Goal: Task Accomplishment & Management: Use online tool/utility

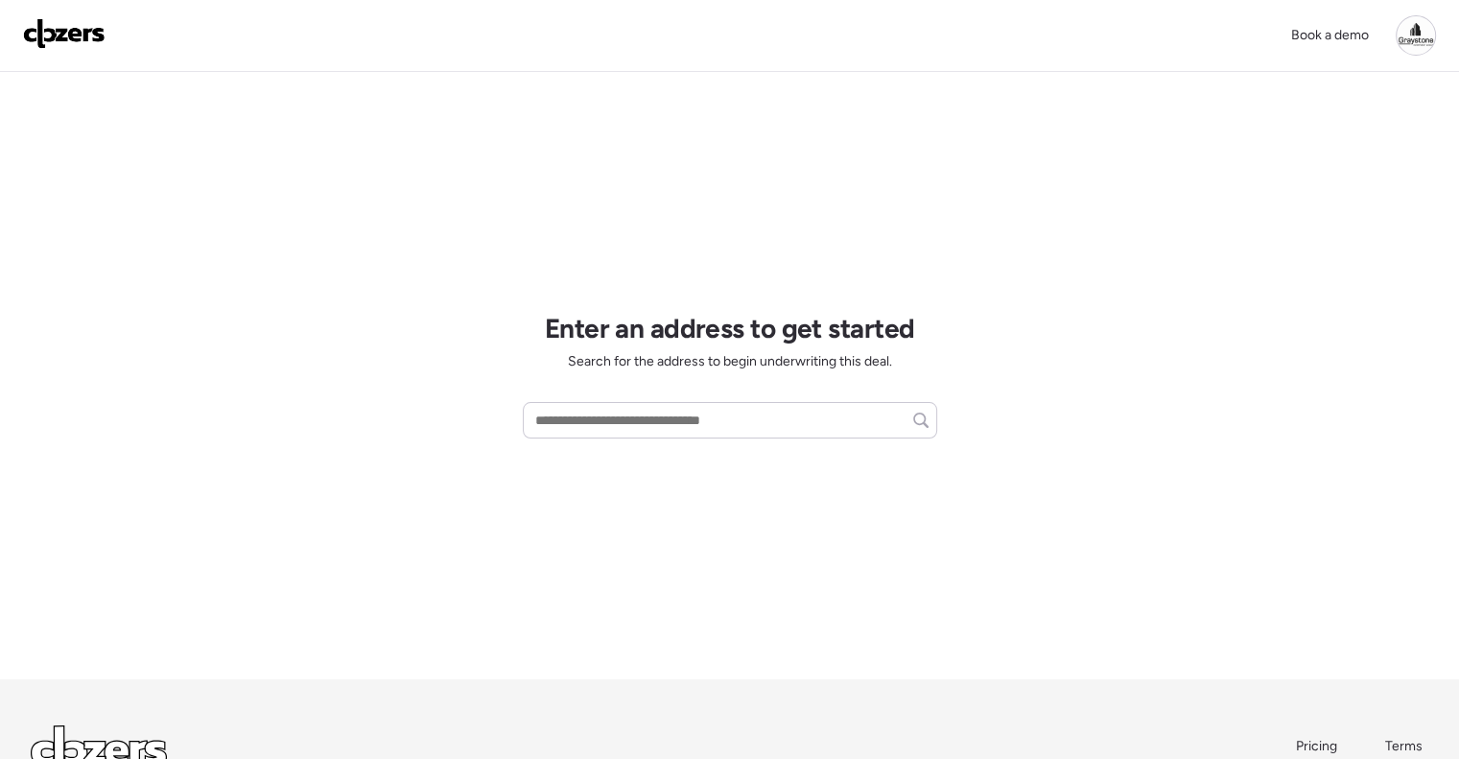
click at [413, 183] on div "Book a demo Enter an address to get started Search for the address to begin und…" at bounding box center [729, 457] width 1459 height 915
click at [405, 526] on div "Book a demo Enter an address to get started Search for the address to begin und…" at bounding box center [729, 457] width 1459 height 915
click at [400, 526] on div "Book a demo Enter an address to get started Search for the address to begin und…" at bounding box center [729, 457] width 1459 height 915
click at [631, 414] on input "text" at bounding box center [729, 420] width 397 height 27
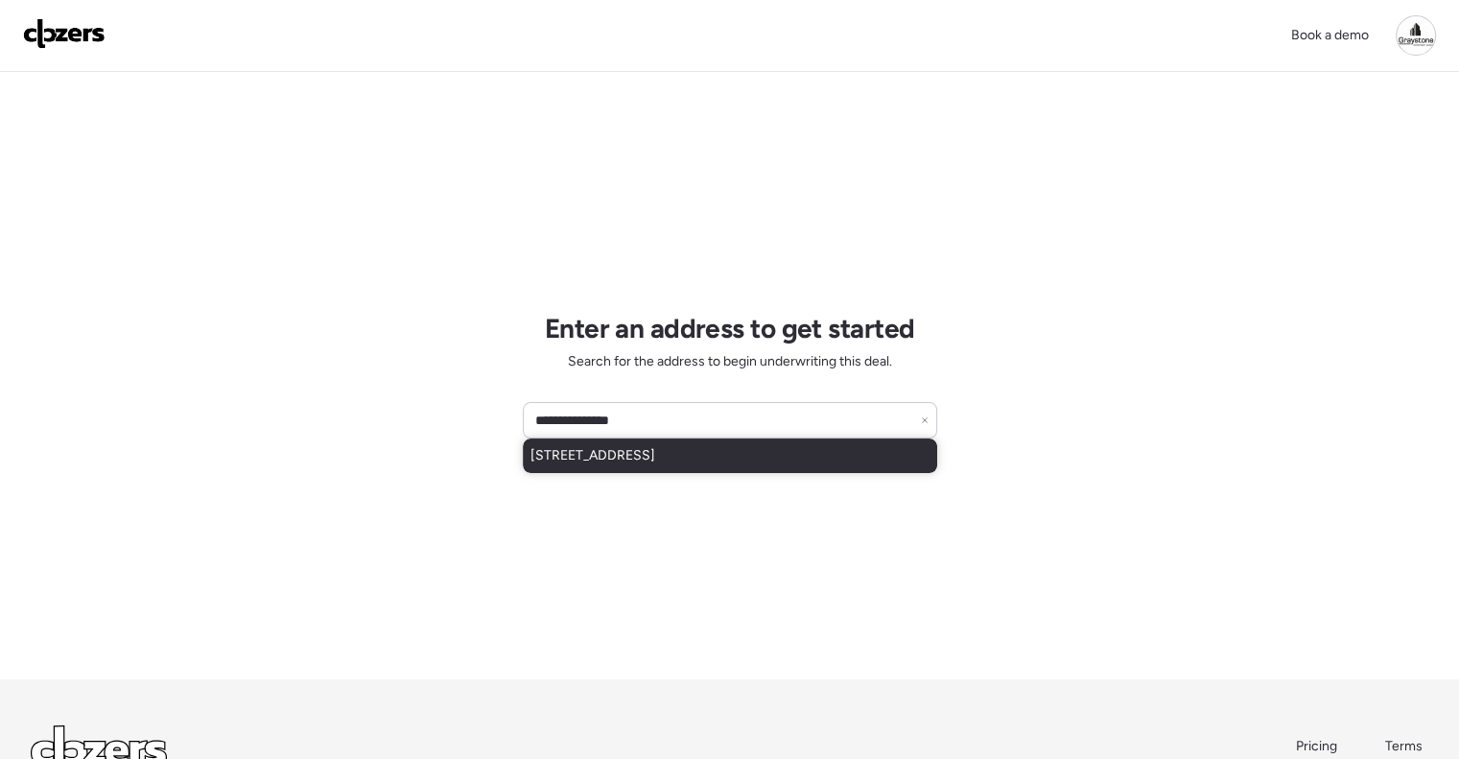
click at [643, 449] on span "1054 27th Ave S, Saint Petersburg, FL, 33705" at bounding box center [592, 455] width 125 height 19
type input "**********"
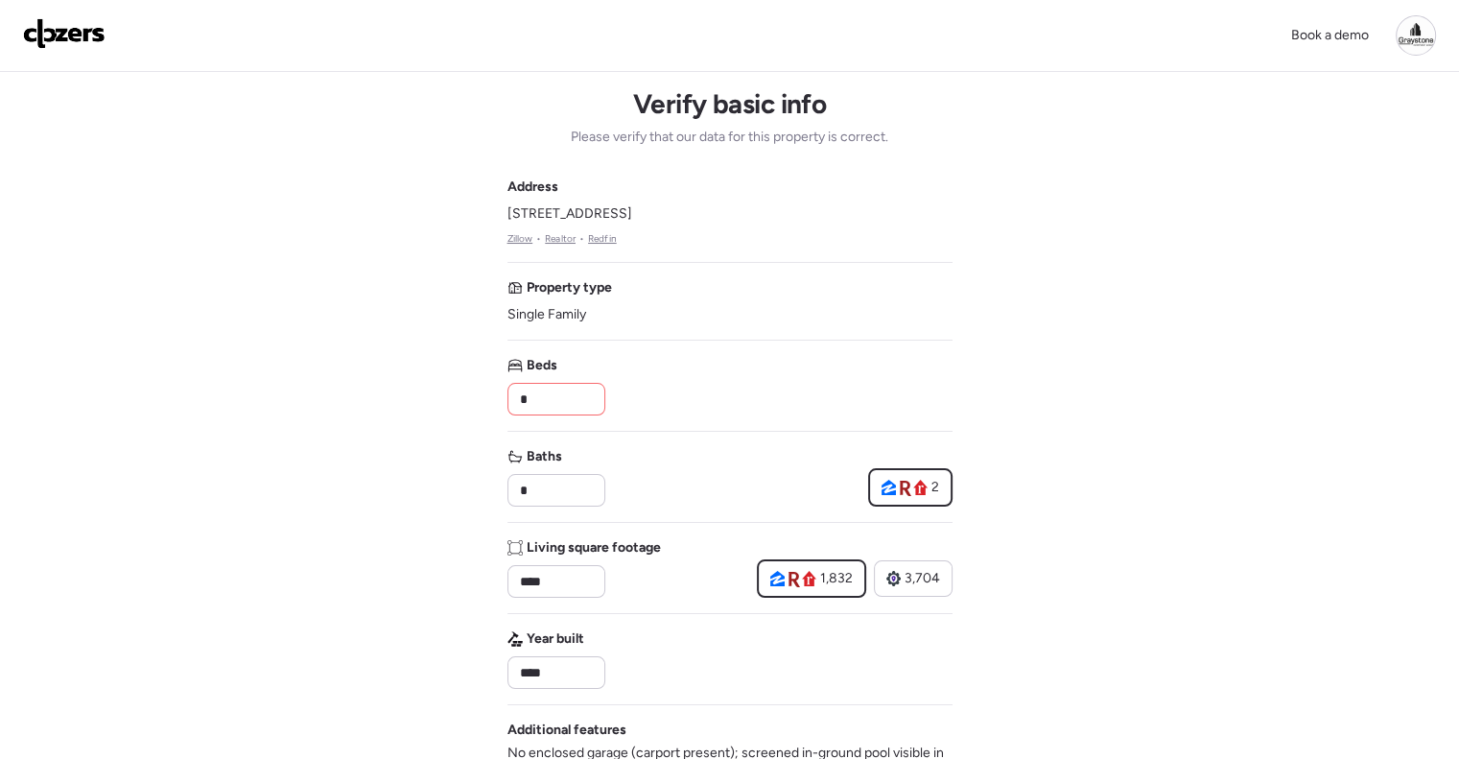
click at [573, 409] on input "*" at bounding box center [556, 399] width 81 height 27
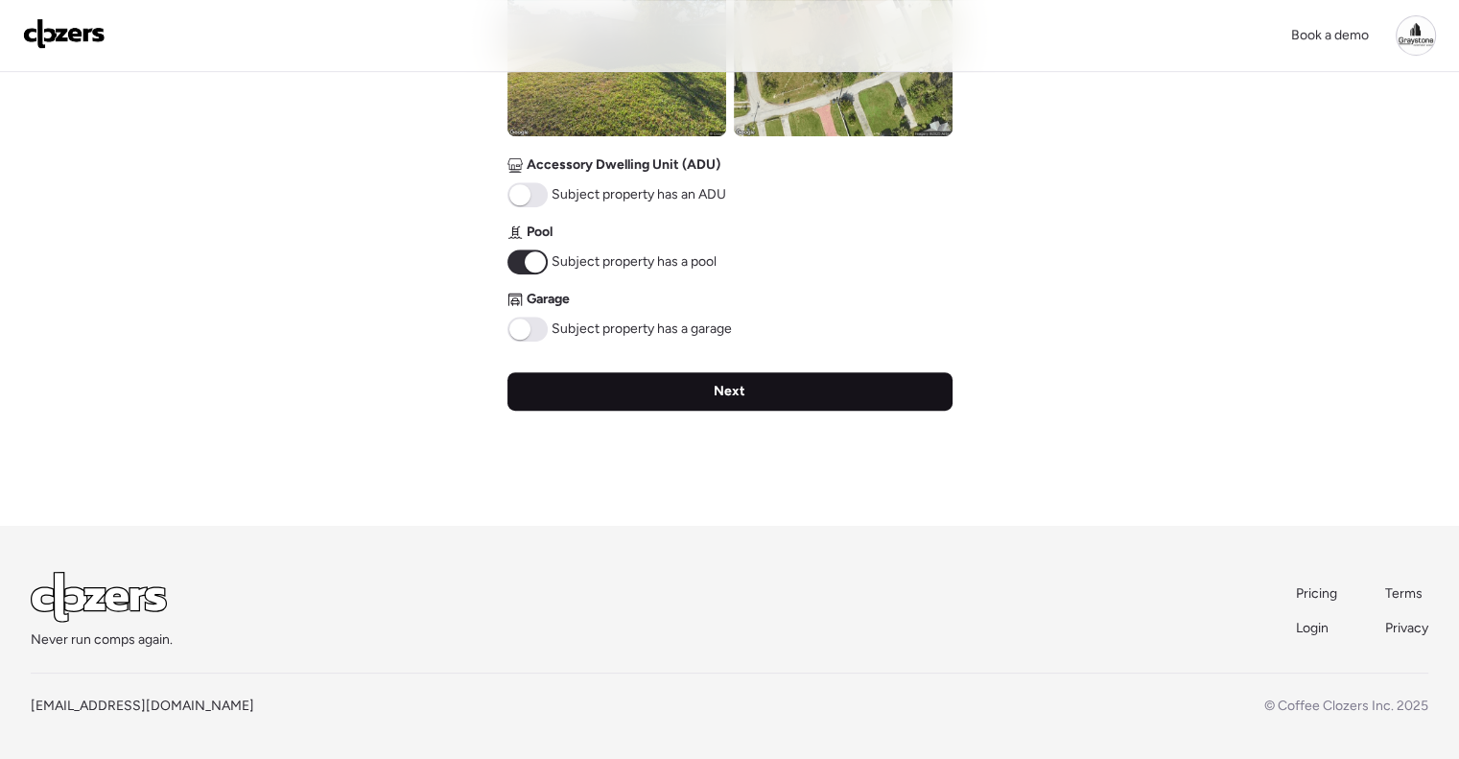
type input "*"
click at [786, 388] on div "Next" at bounding box center [729, 391] width 445 height 38
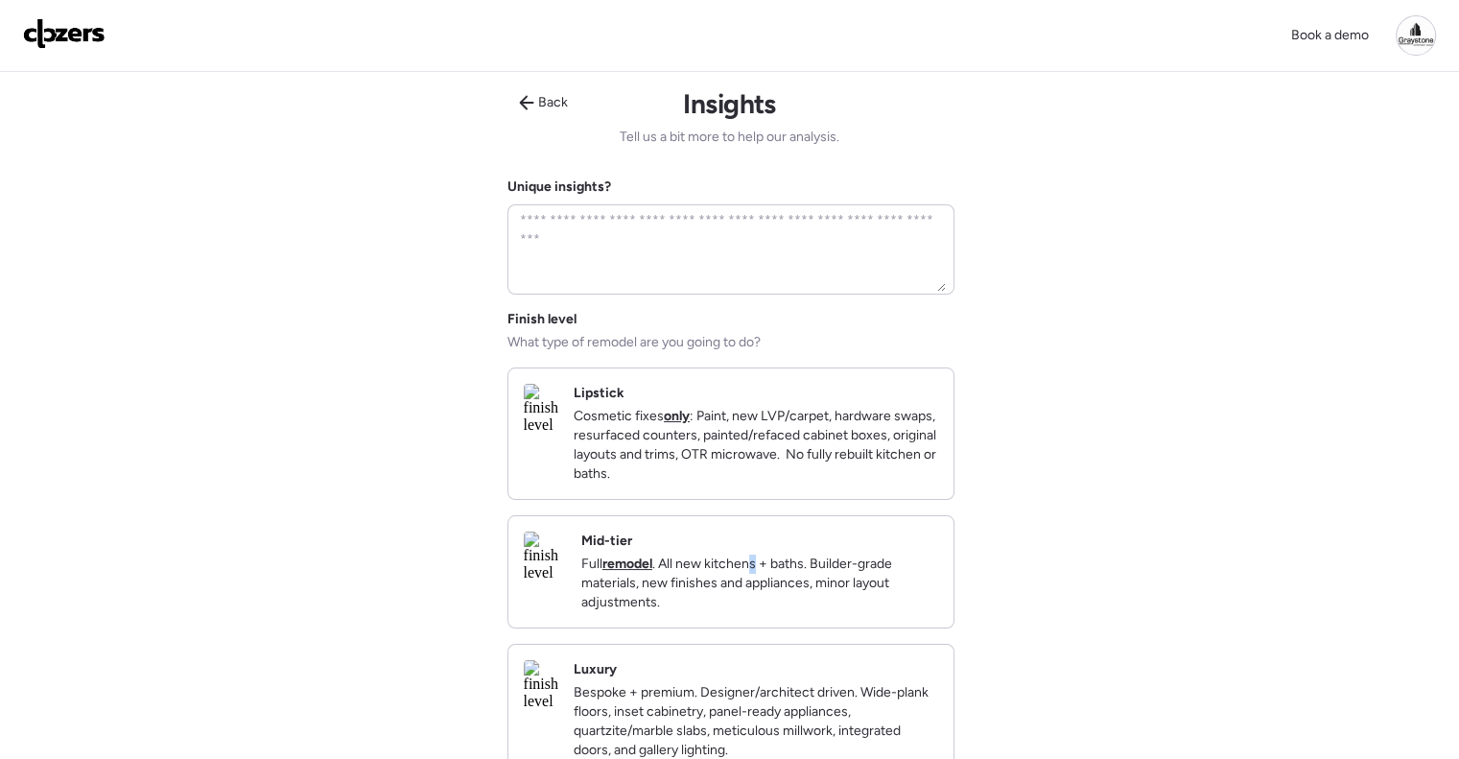
click at [812, 562] on div "Mid-tier Full remodel . All new kitchens + baths. Builder-grade materials, new …" at bounding box center [759, 571] width 357 height 81
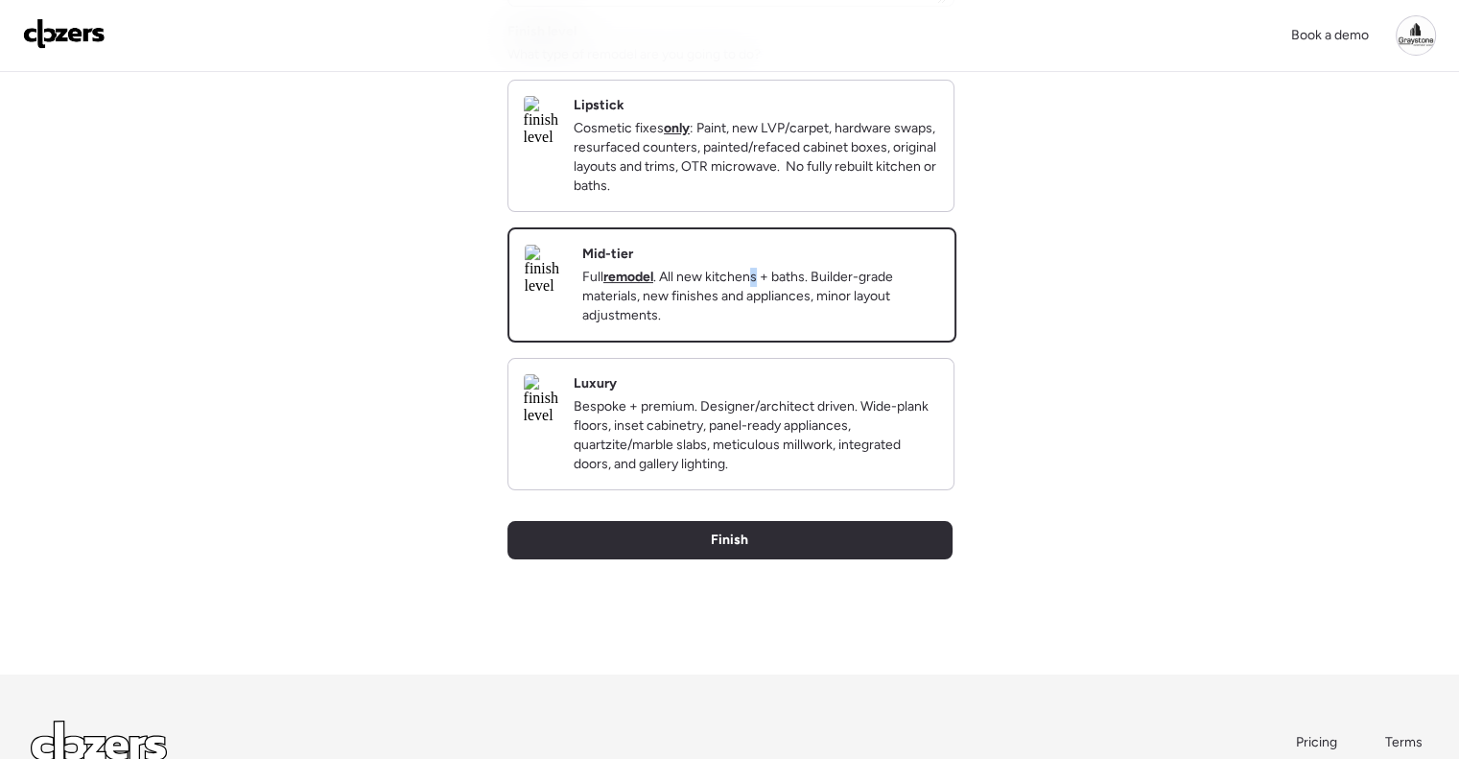
scroll to position [456, 0]
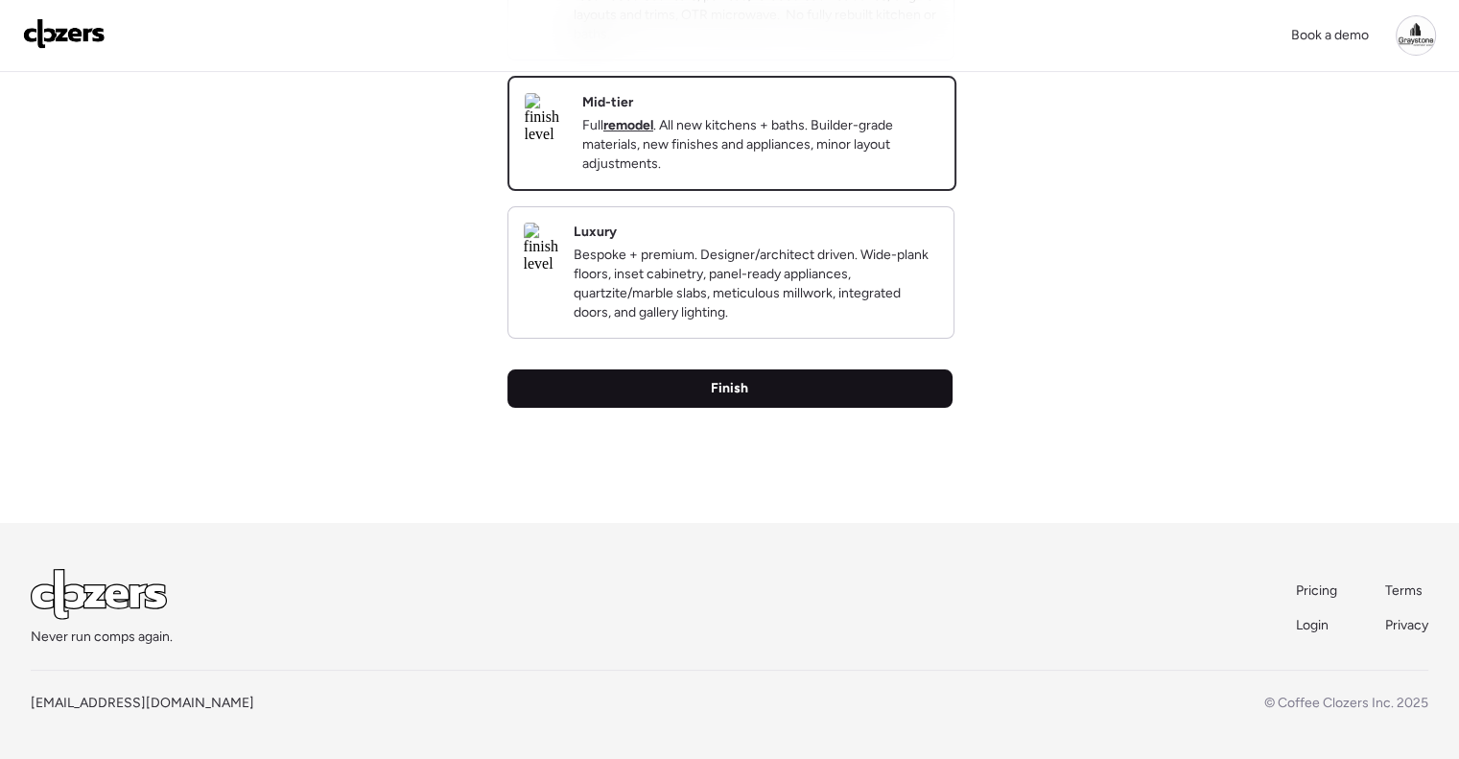
click at [752, 402] on div "Finish" at bounding box center [729, 388] width 445 height 38
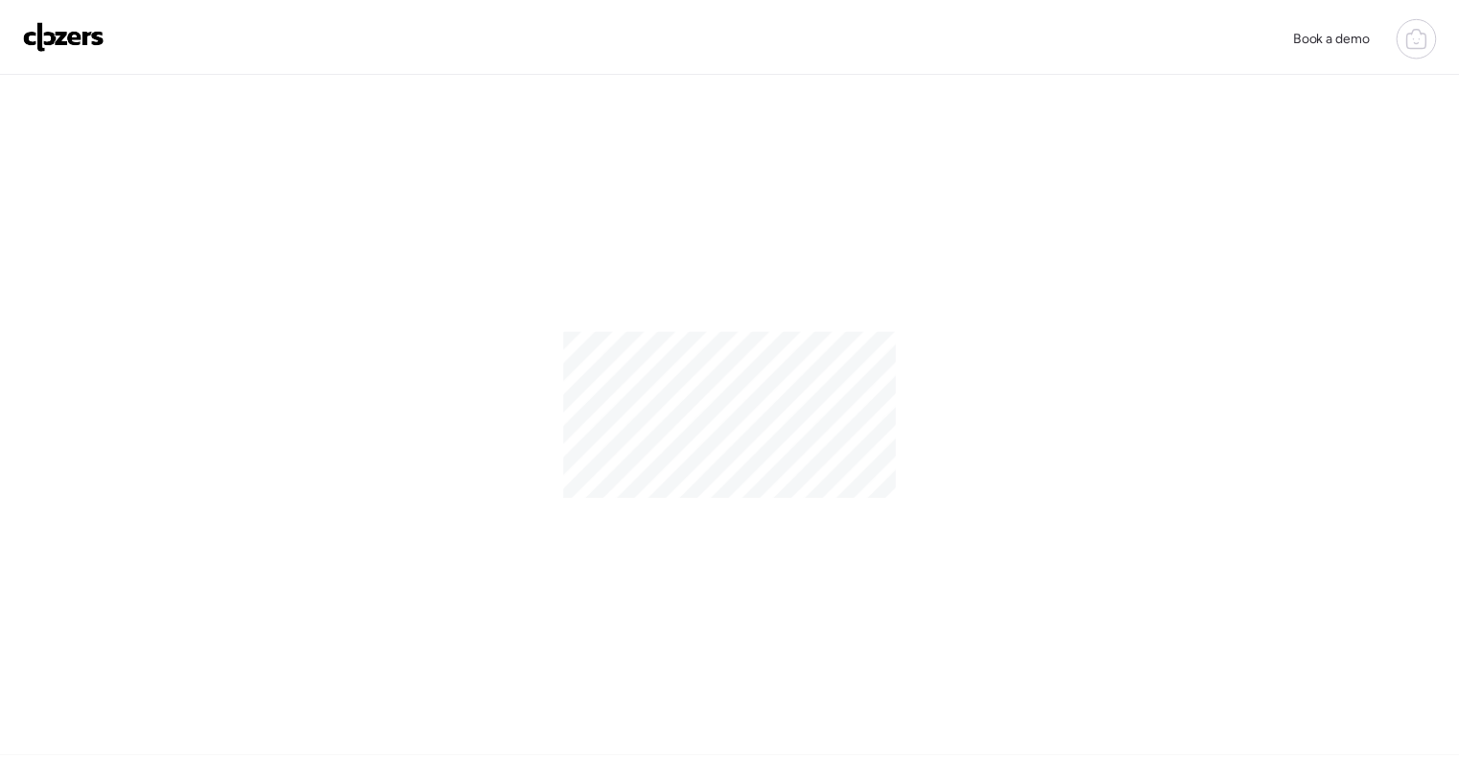
scroll to position [211, 0]
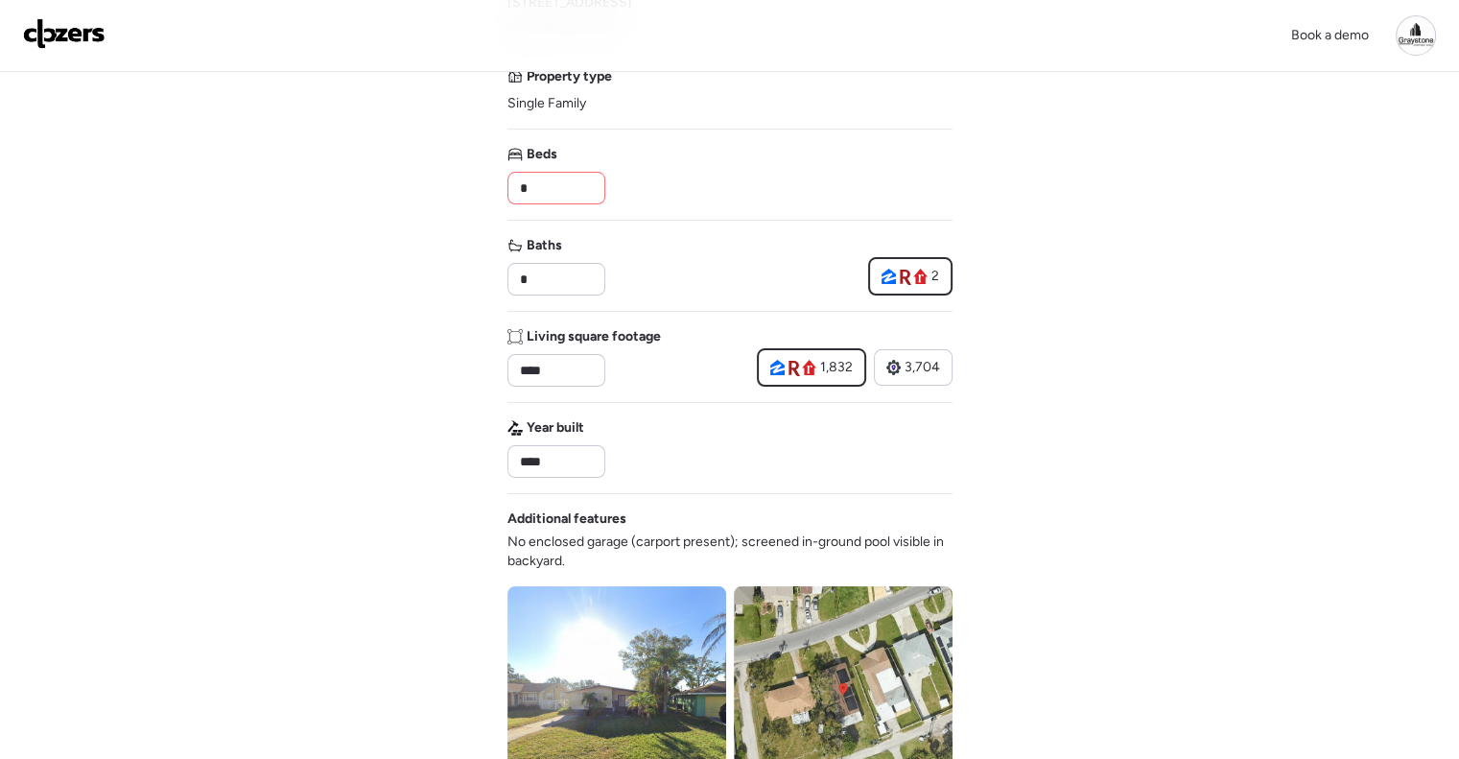
click at [1443, 43] on div "Book a demo" at bounding box center [729, 36] width 1459 height 72
click at [1416, 37] on div at bounding box center [1415, 35] width 40 height 40
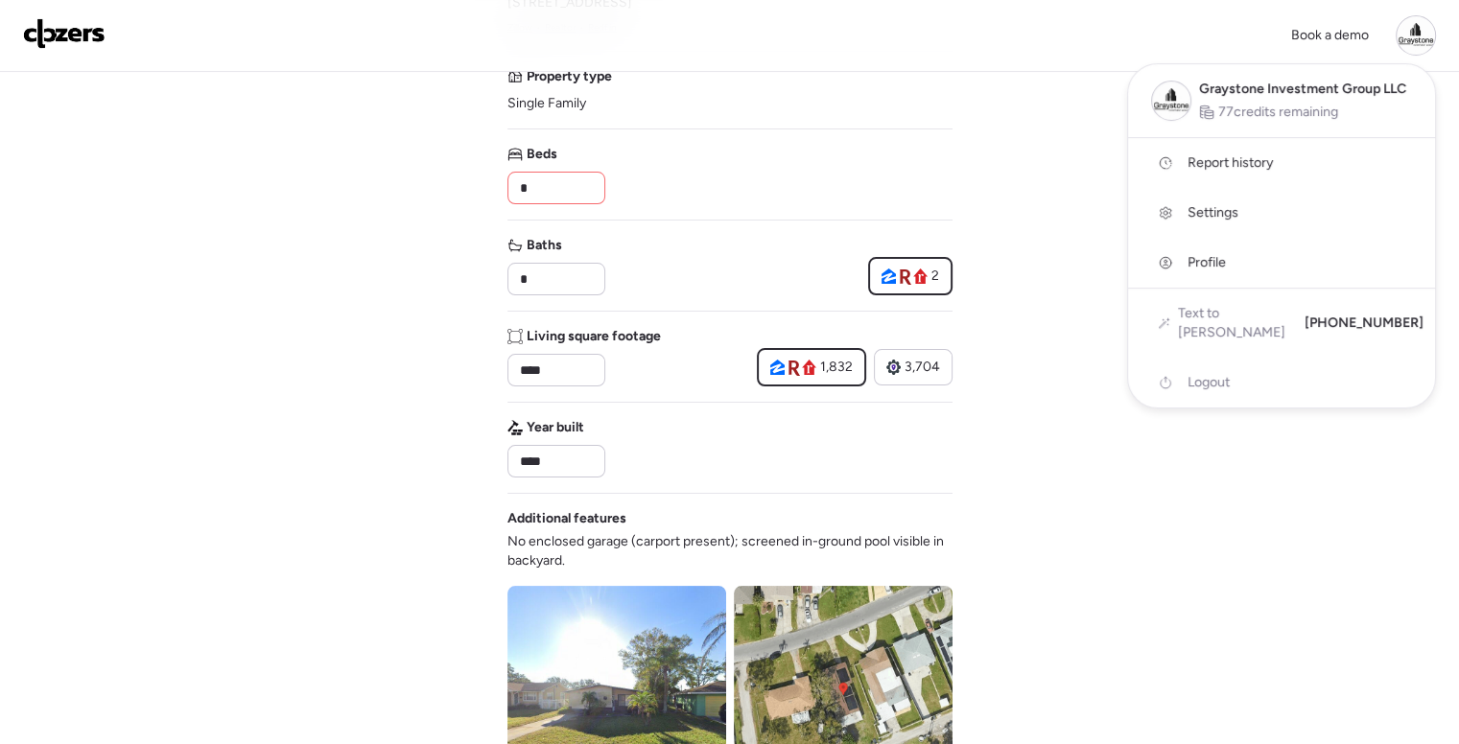
drag, startPoint x: 564, startPoint y: 179, endPoint x: 448, endPoint y: 180, distance: 116.0
click at [448, 180] on div at bounding box center [729, 107] width 1459 height 744
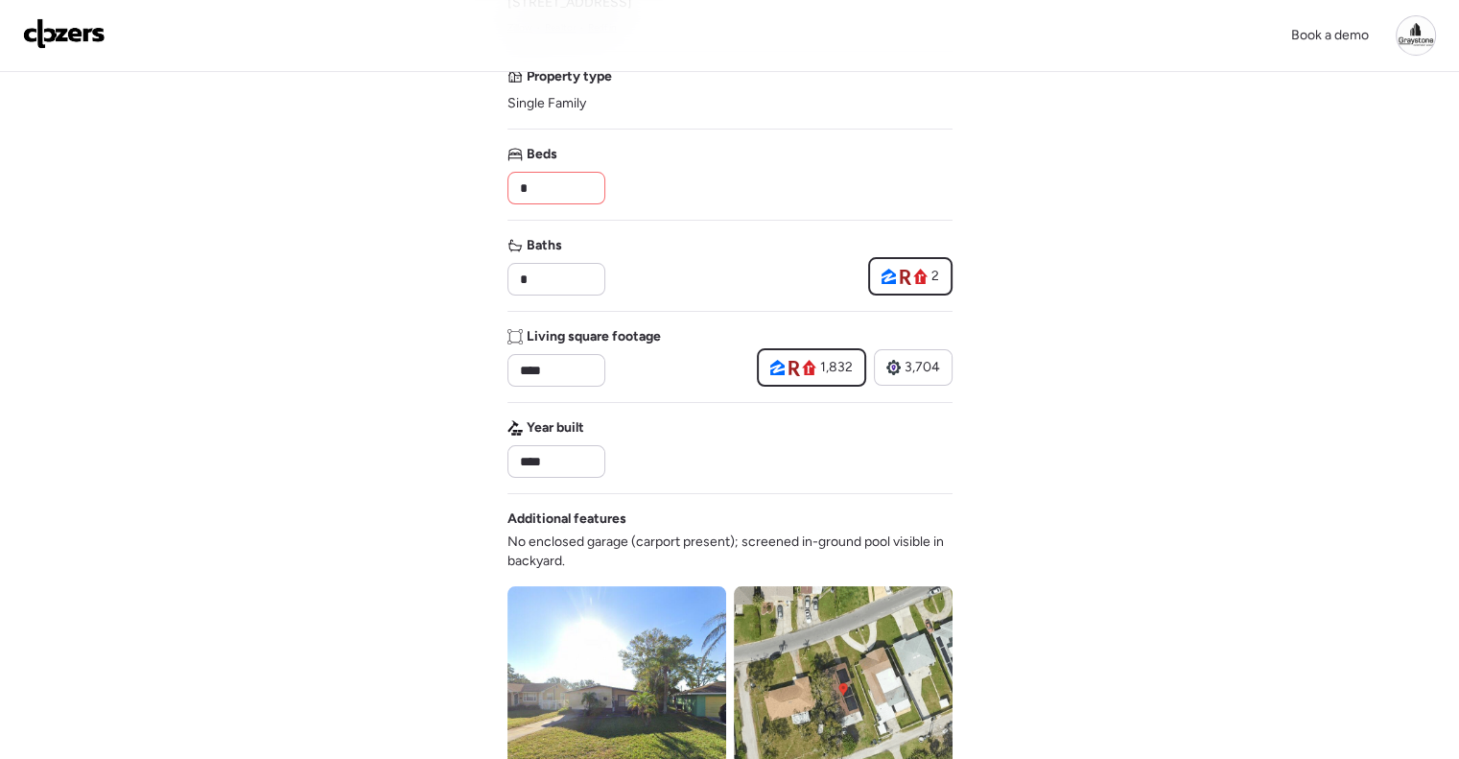
click at [533, 183] on input "*" at bounding box center [556, 188] width 81 height 27
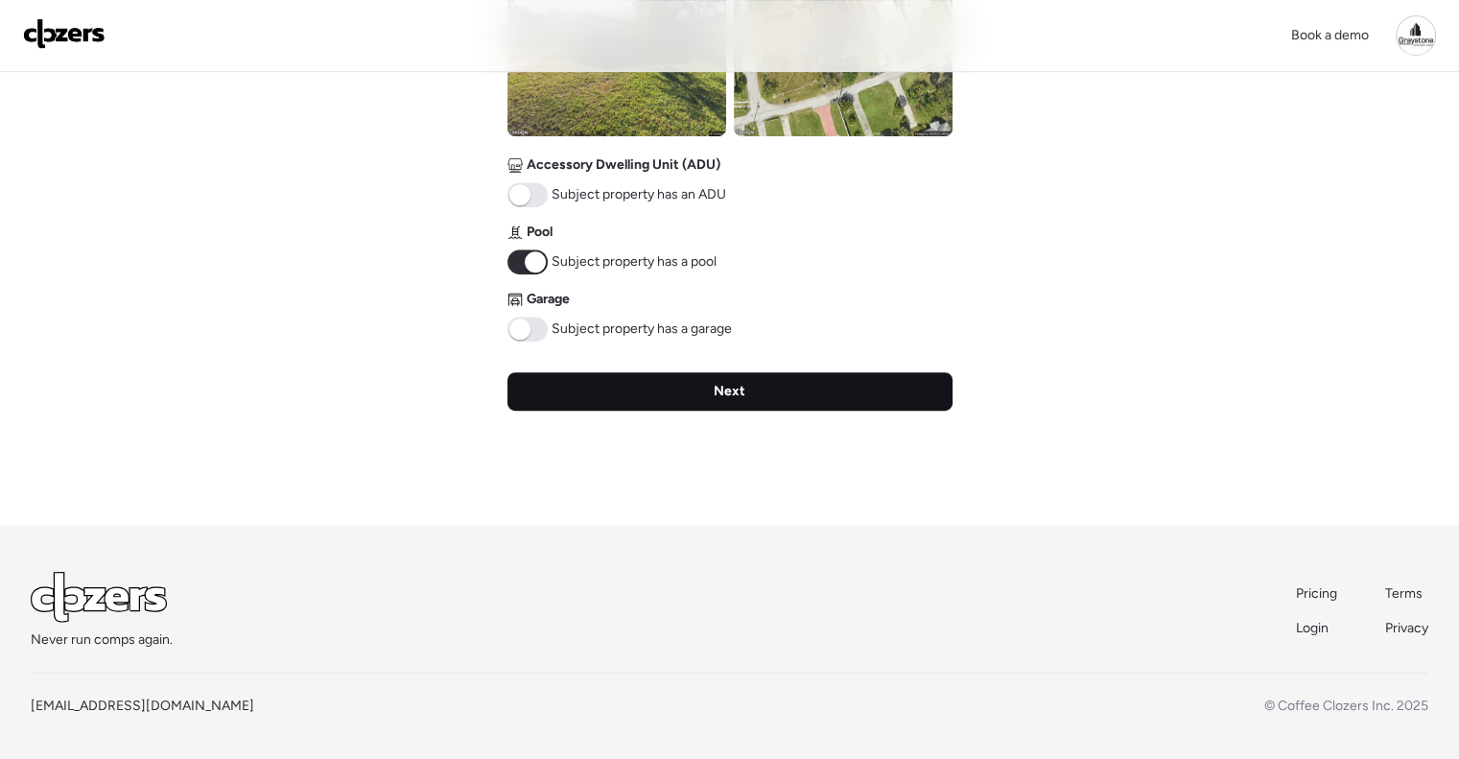
type input "*"
click at [612, 372] on div "Next" at bounding box center [729, 391] width 445 height 38
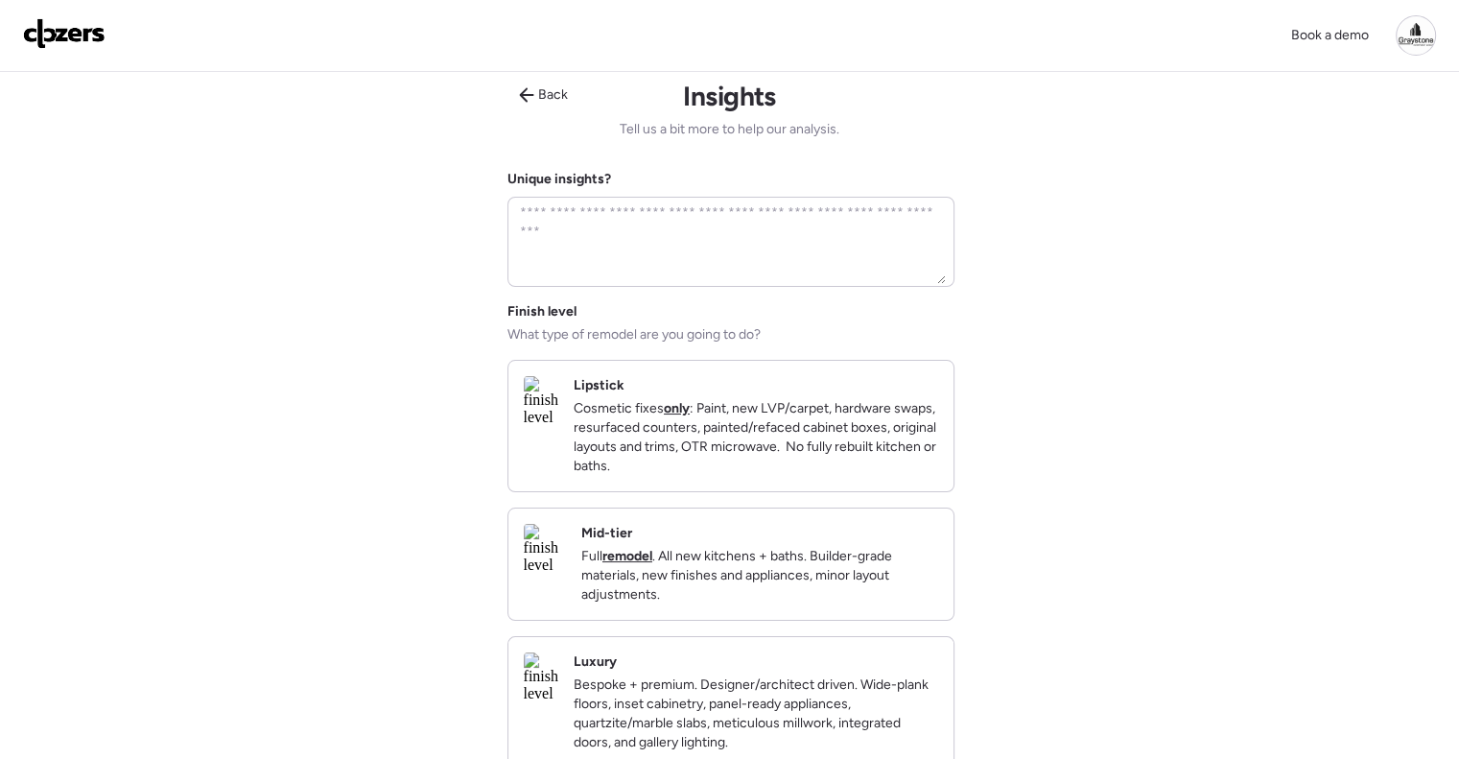
scroll to position [0, 0]
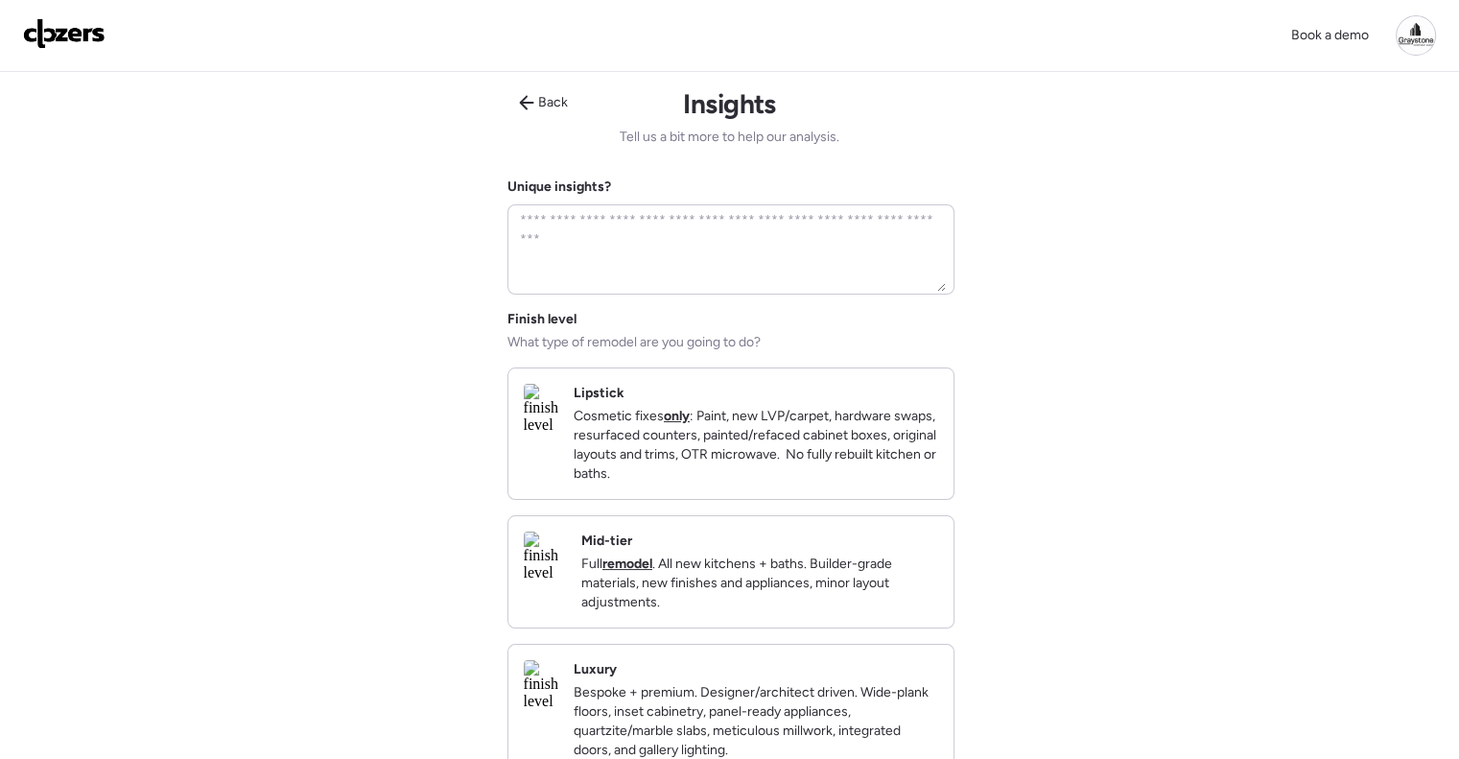
click at [790, 612] on p "Full remodel . All new kitchens + baths. Builder-grade materials, new finishes …" at bounding box center [759, 583] width 357 height 58
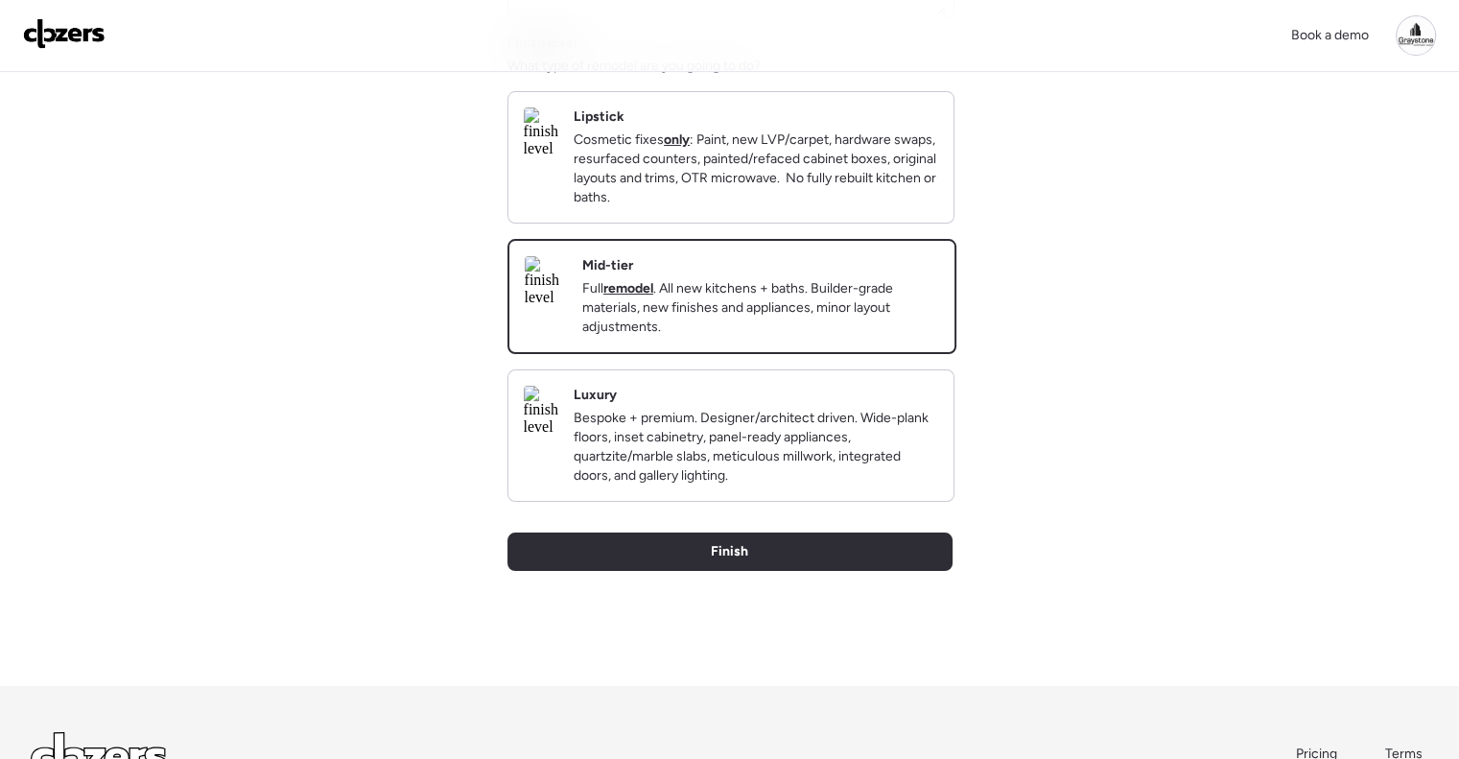
scroll to position [456, 0]
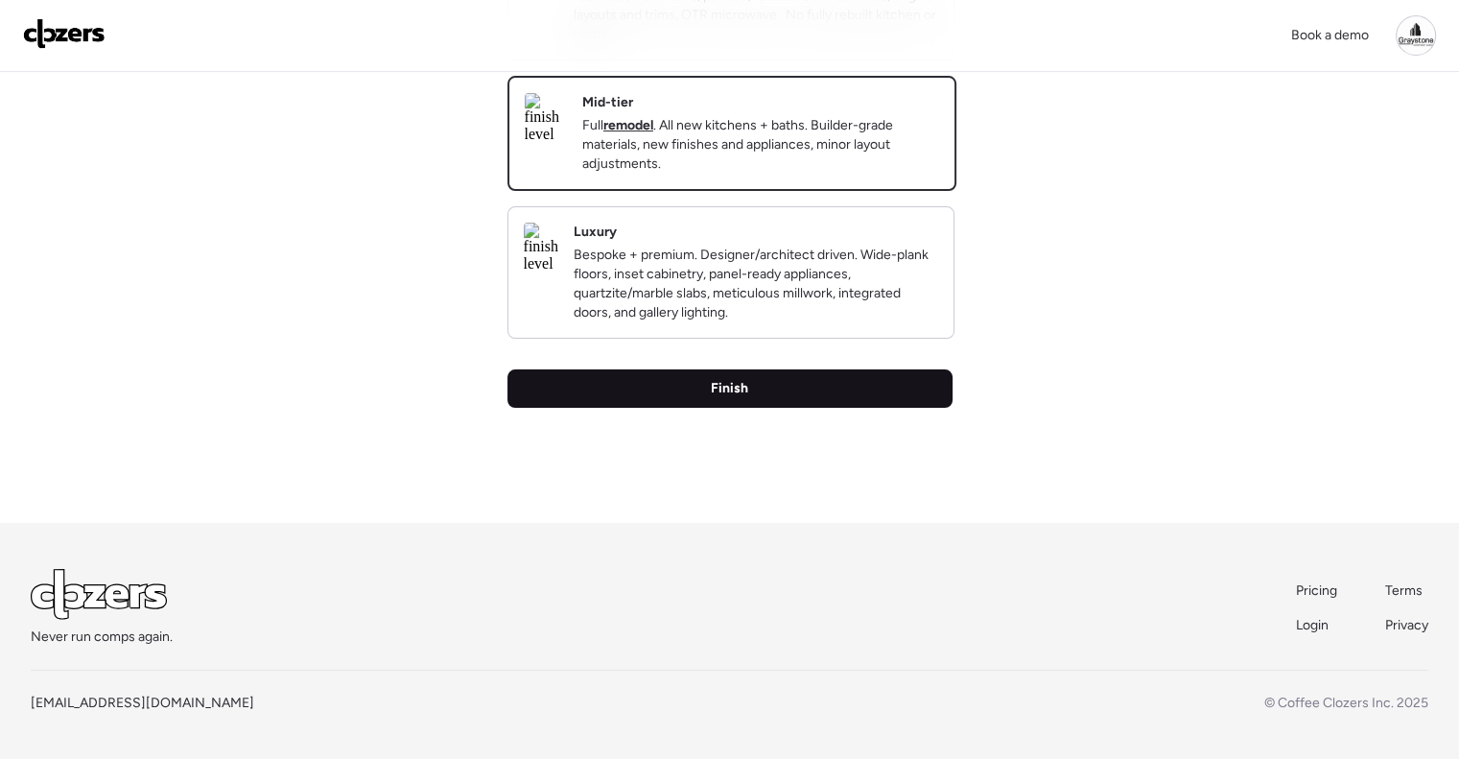
click at [756, 408] on div "Finish" at bounding box center [729, 388] width 445 height 38
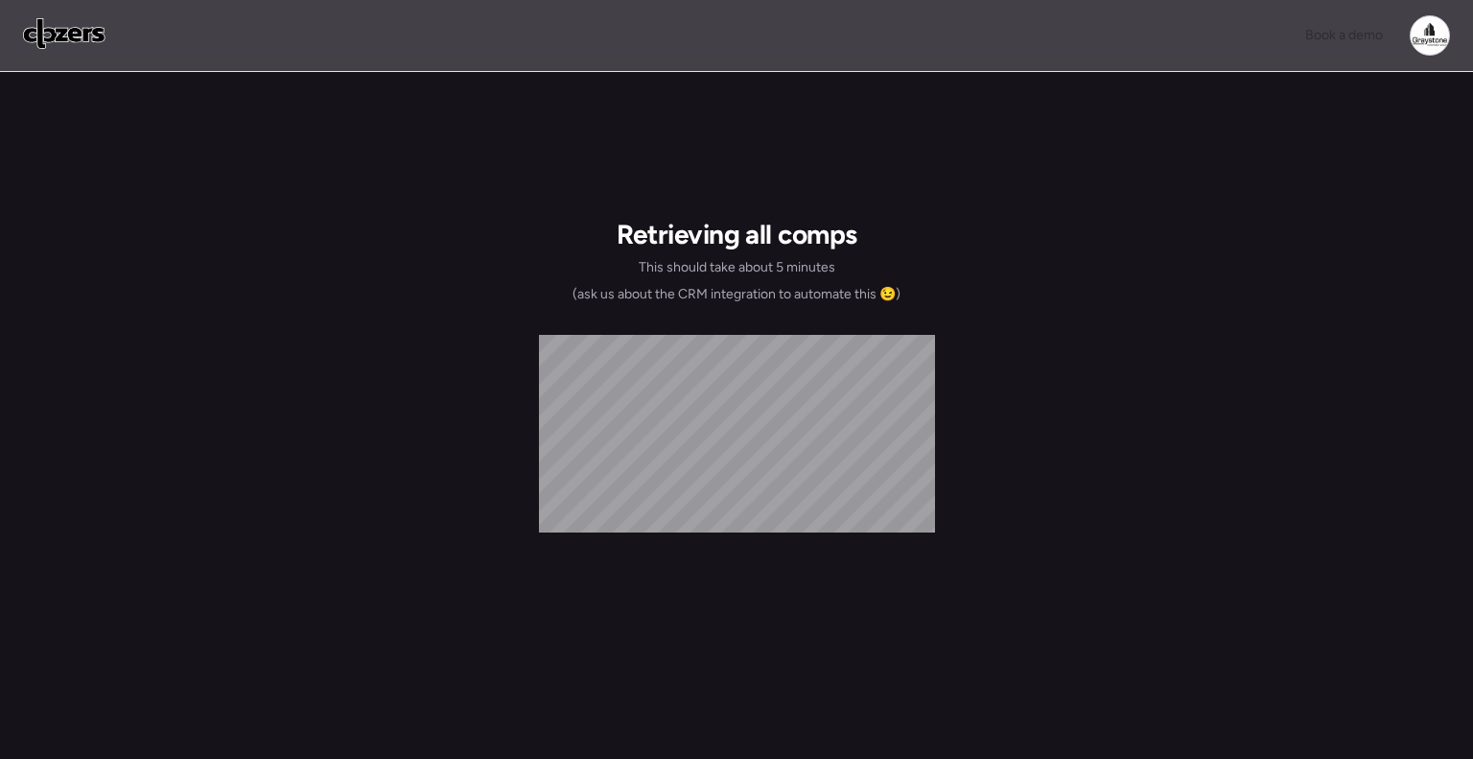
click at [46, 32] on img at bounding box center [64, 33] width 82 height 31
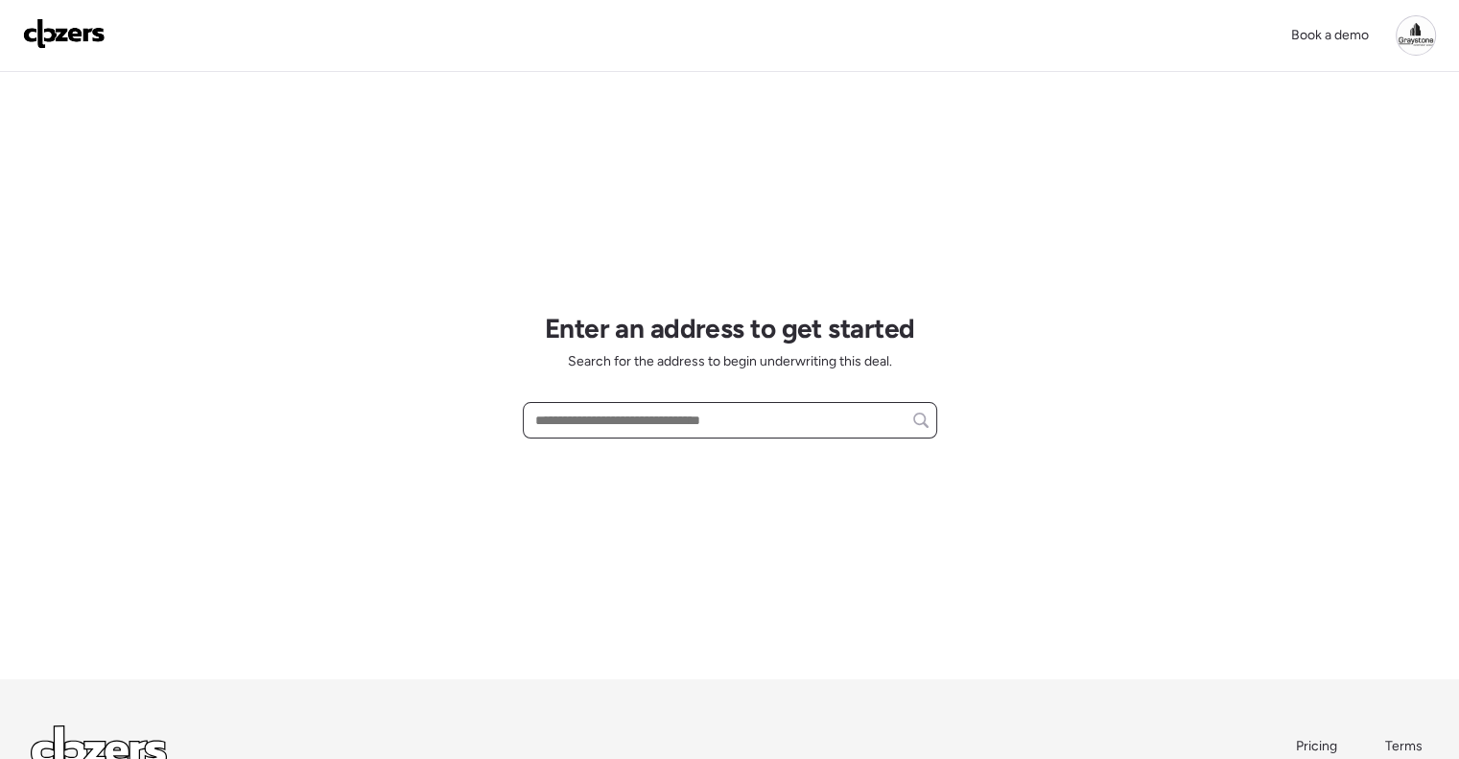
click at [591, 407] on input "text" at bounding box center [729, 420] width 397 height 27
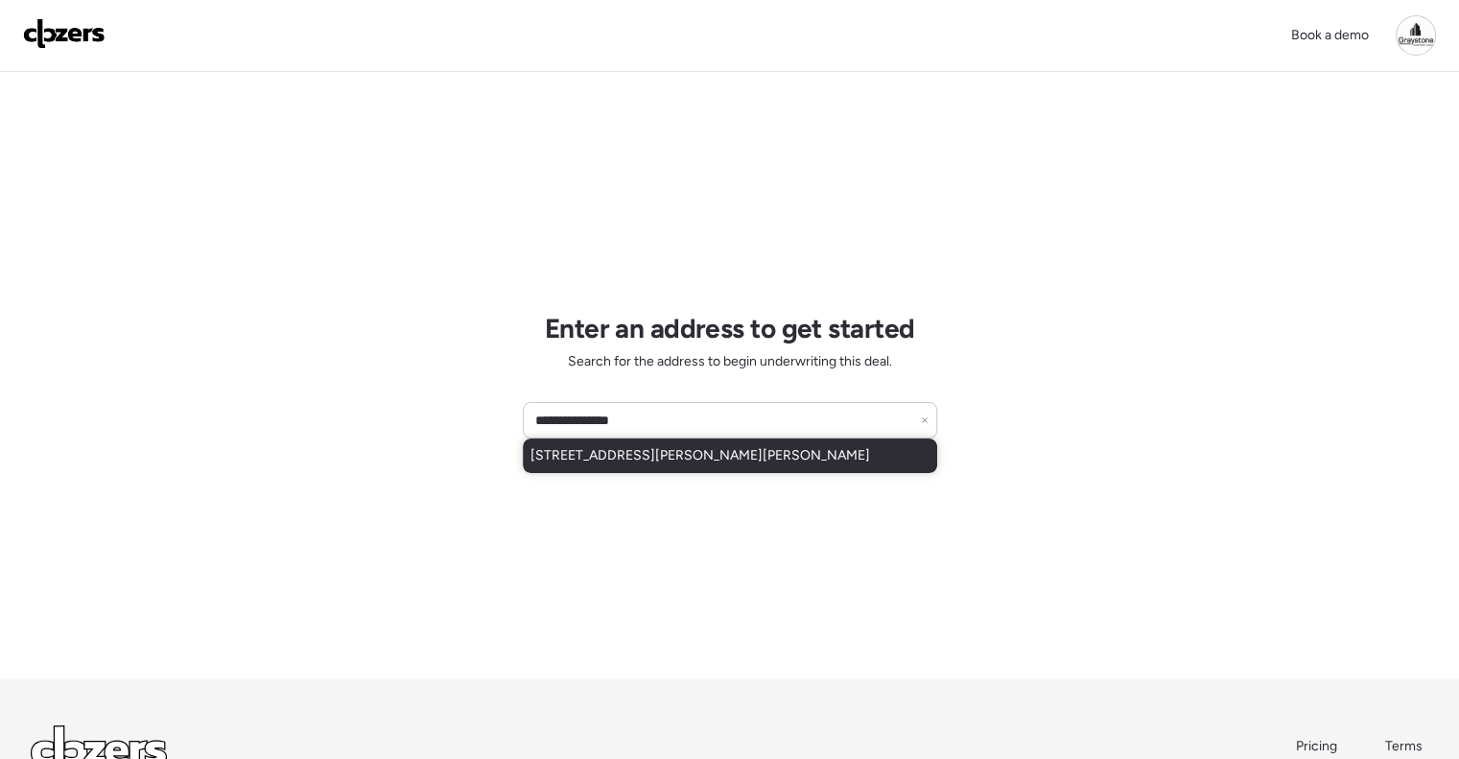
click at [632, 446] on span "[STREET_ADDRESS][PERSON_NAME][PERSON_NAME]" at bounding box center [699, 455] width 339 height 19
type input "**********"
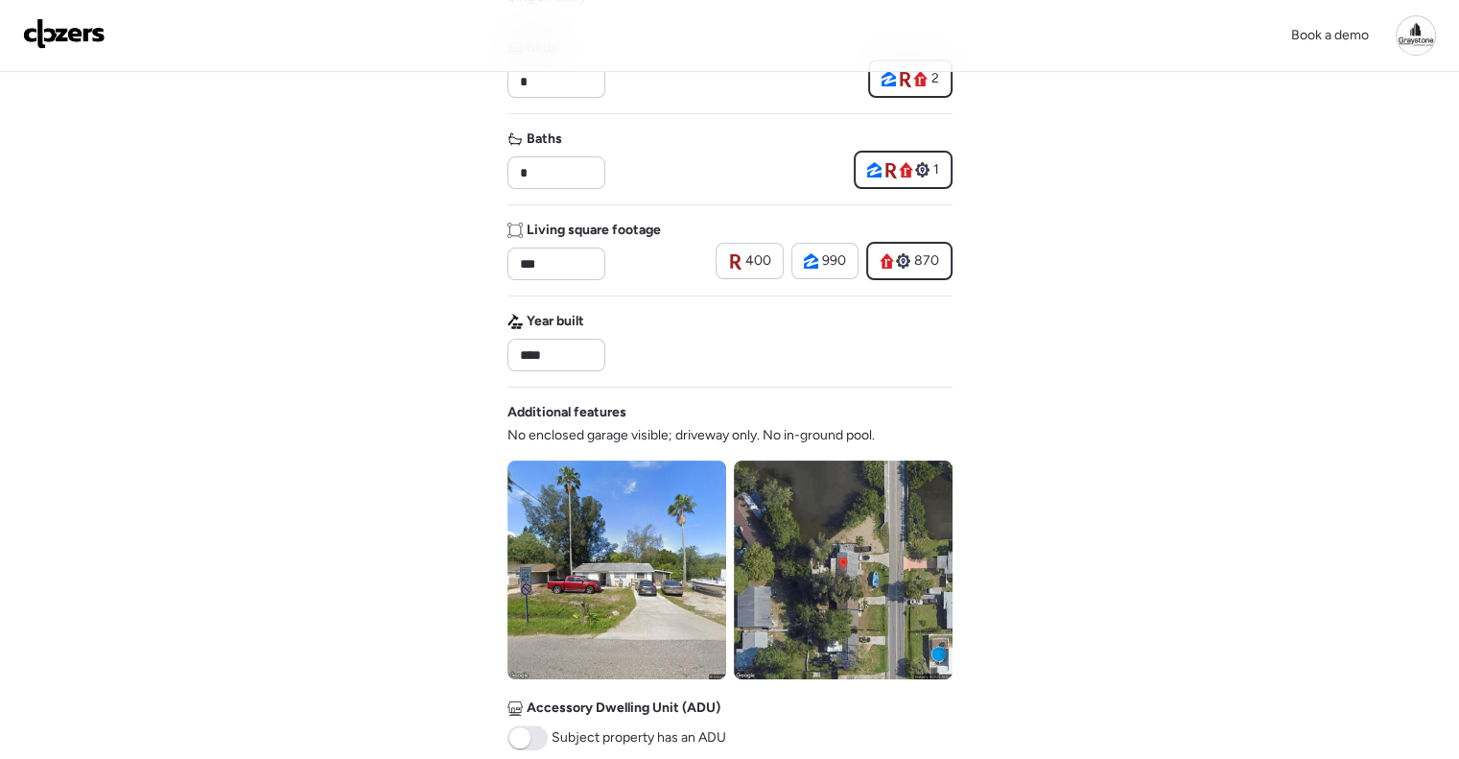
scroll to position [575, 0]
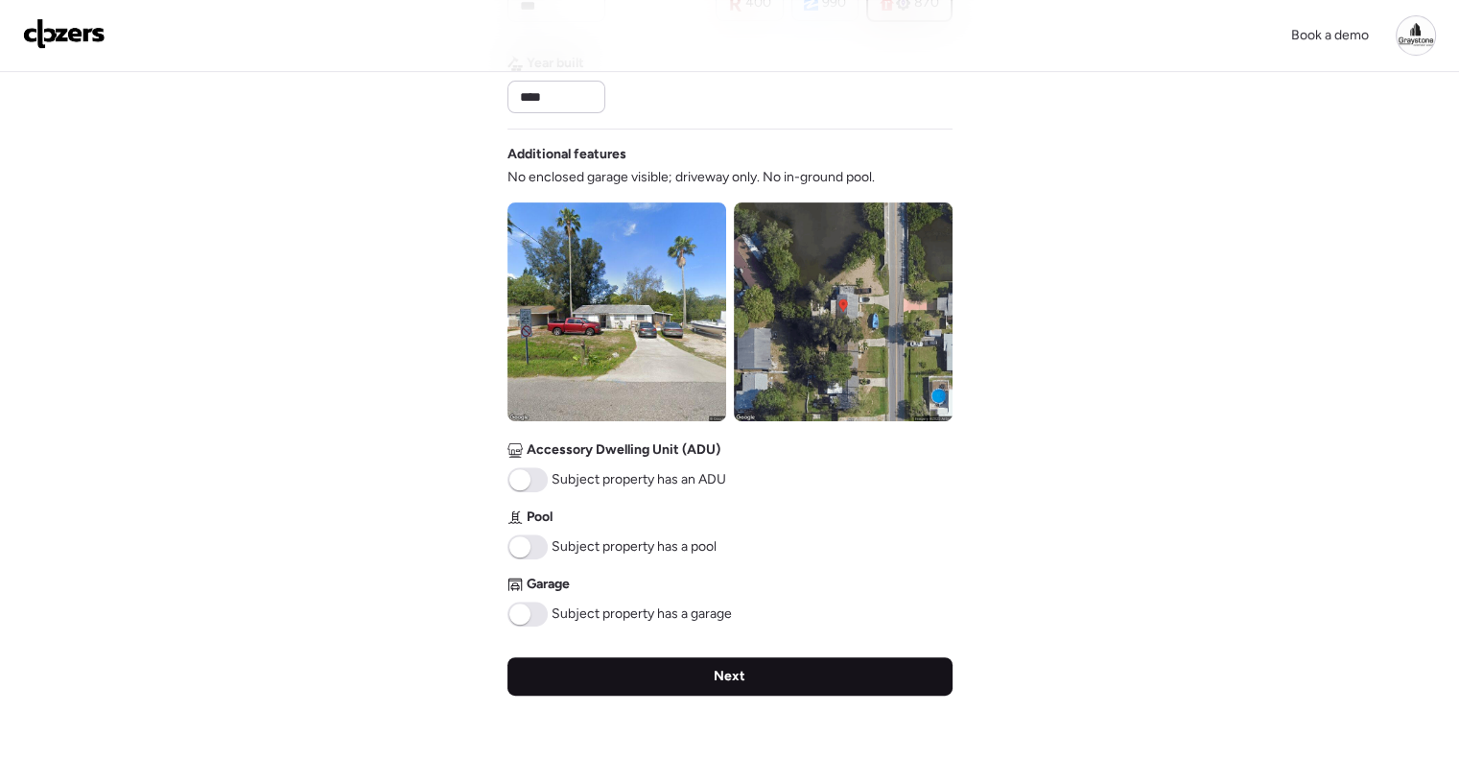
click at [740, 667] on span "Next" at bounding box center [729, 676] width 32 height 19
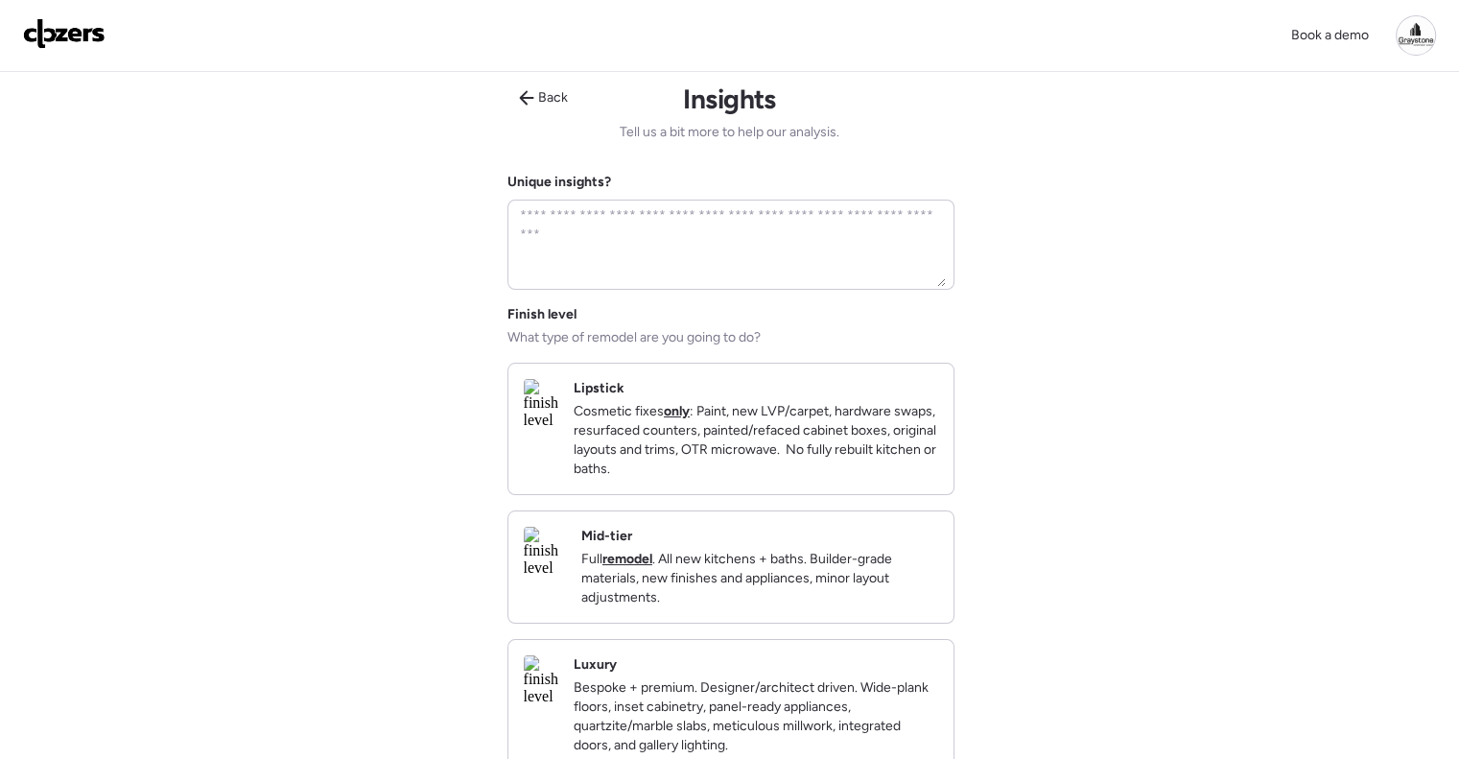
scroll to position [0, 0]
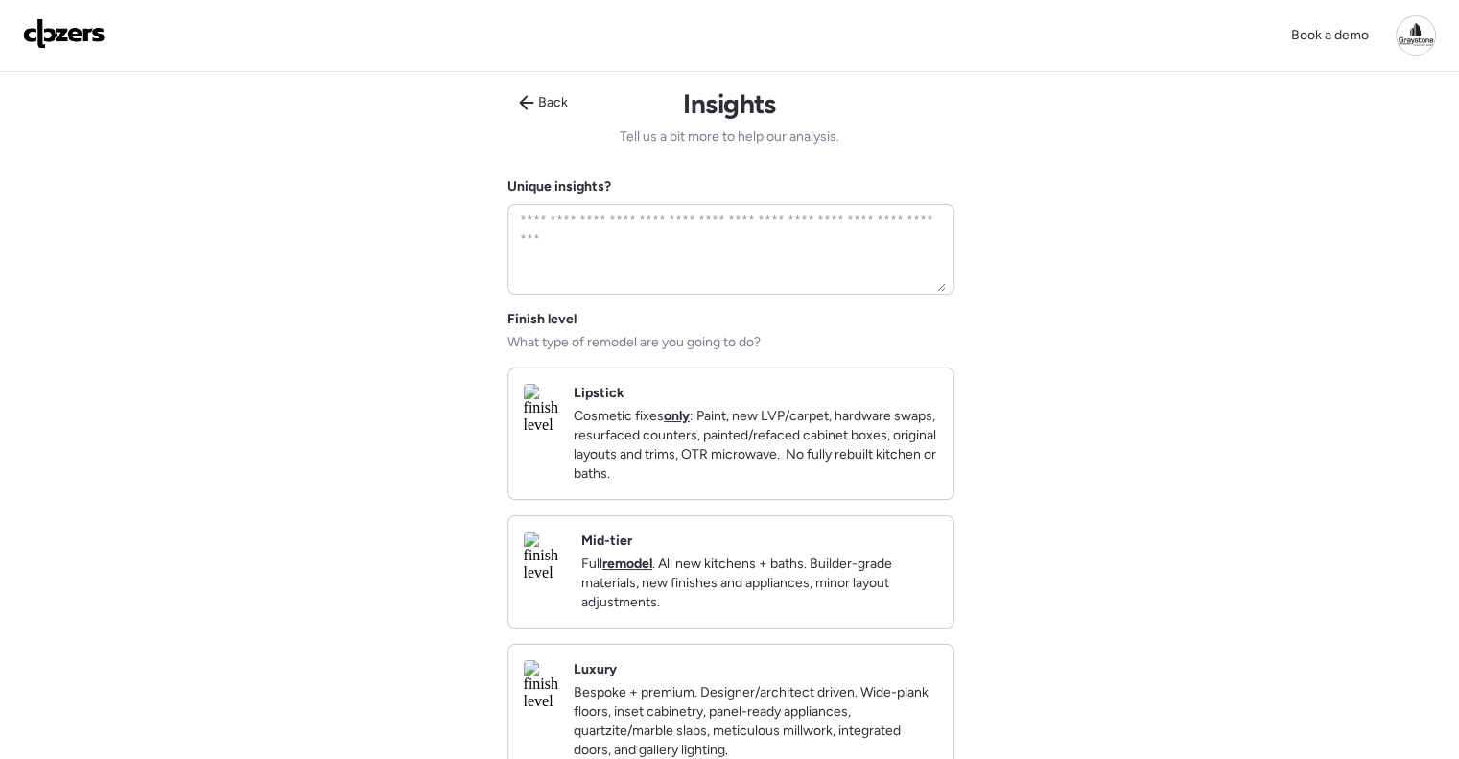
click at [790, 593] on p "Full remodel . All new kitchens + baths. Builder-grade materials, new finishes …" at bounding box center [759, 583] width 357 height 58
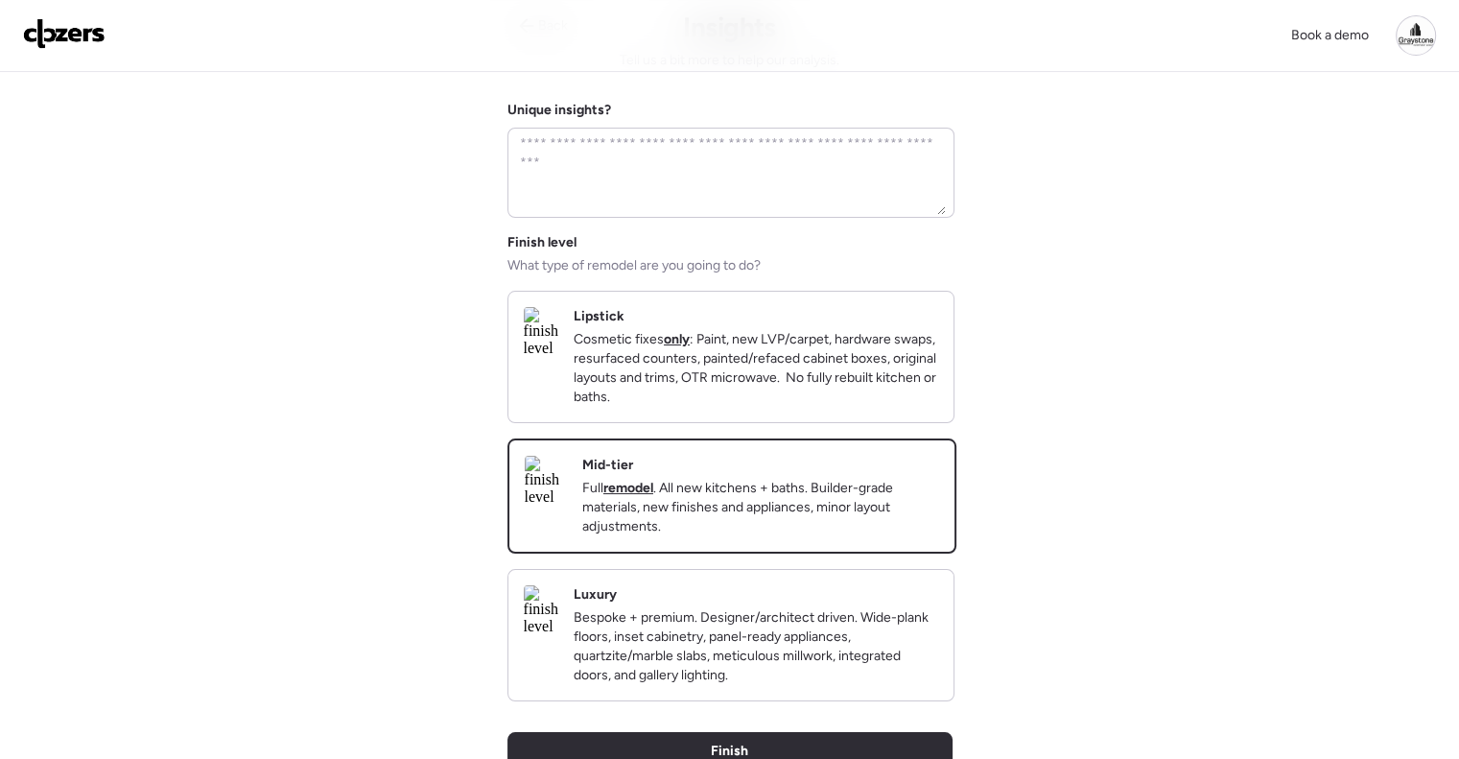
scroll to position [288, 0]
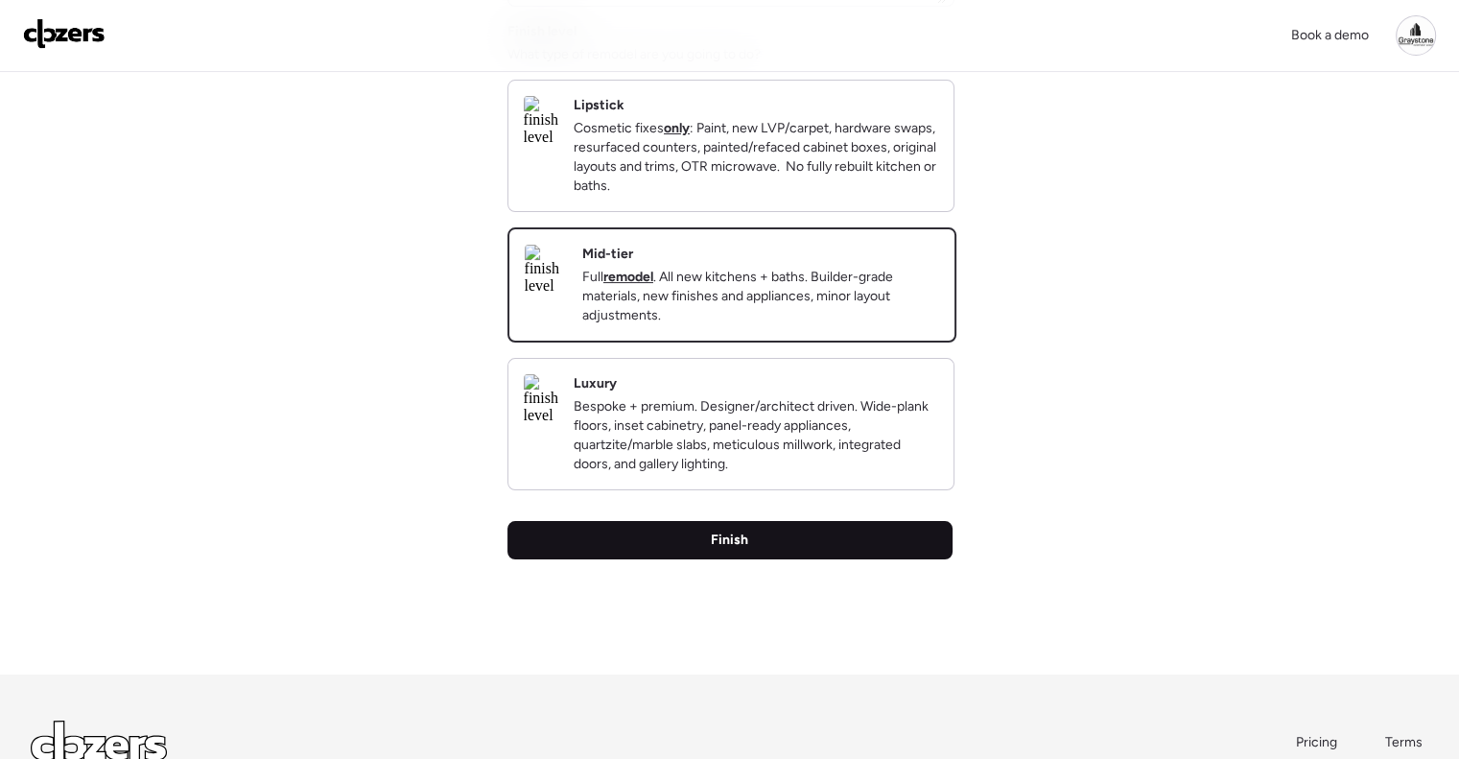
click at [791, 559] on div "Finish" at bounding box center [729, 540] width 445 height 38
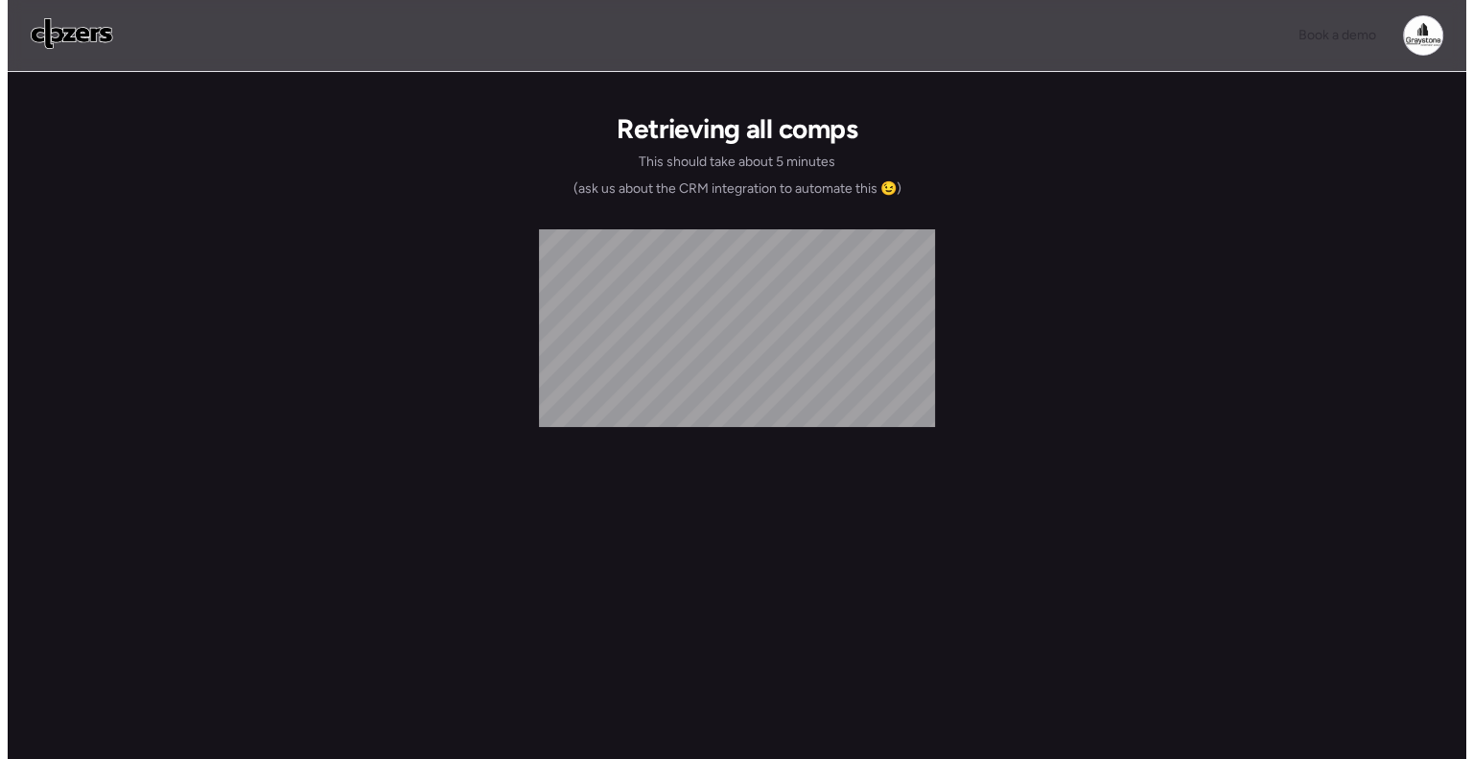
scroll to position [0, 0]
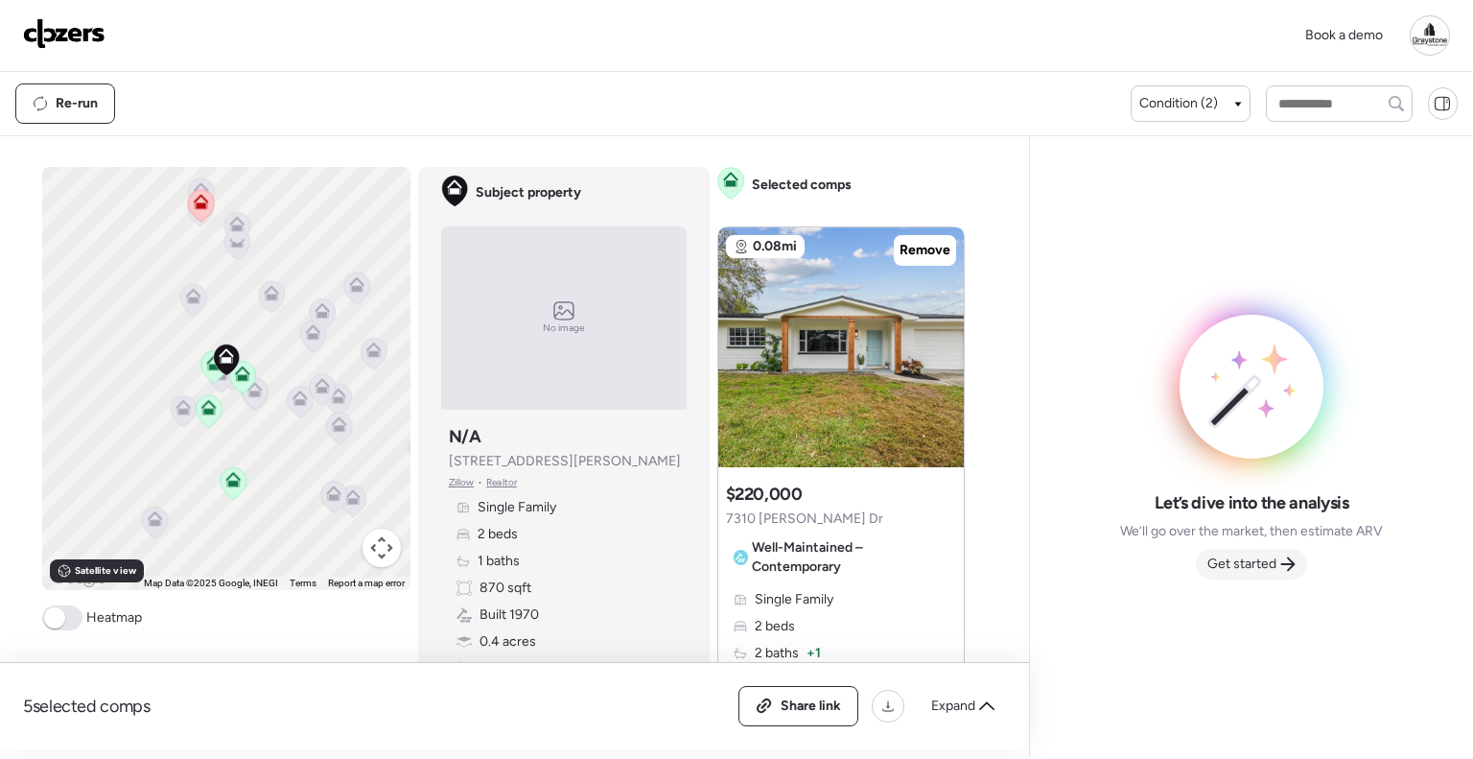
click at [1254, 559] on span "Get started" at bounding box center [1241, 563] width 69 height 19
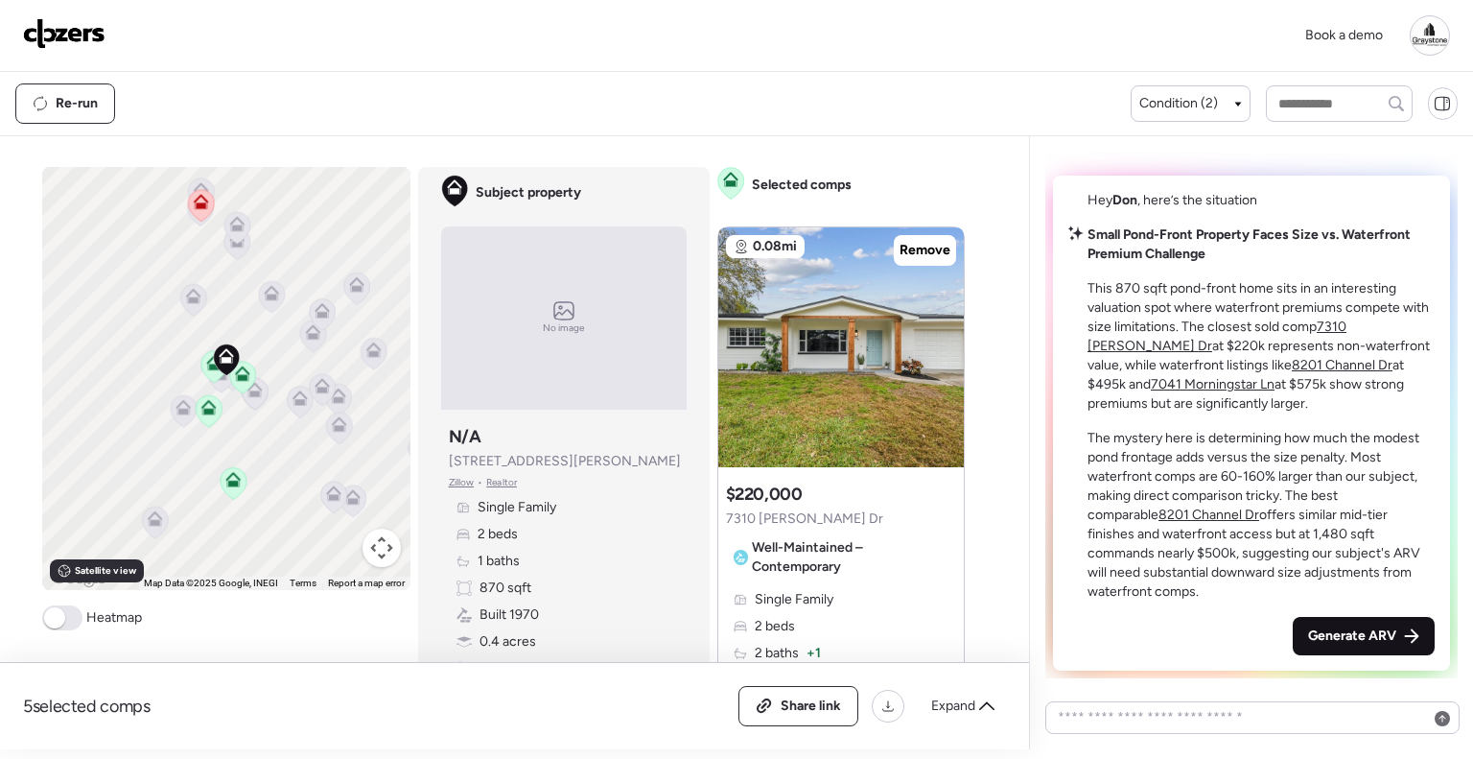
click at [1354, 626] on span "Generate ARV" at bounding box center [1352, 635] width 88 height 19
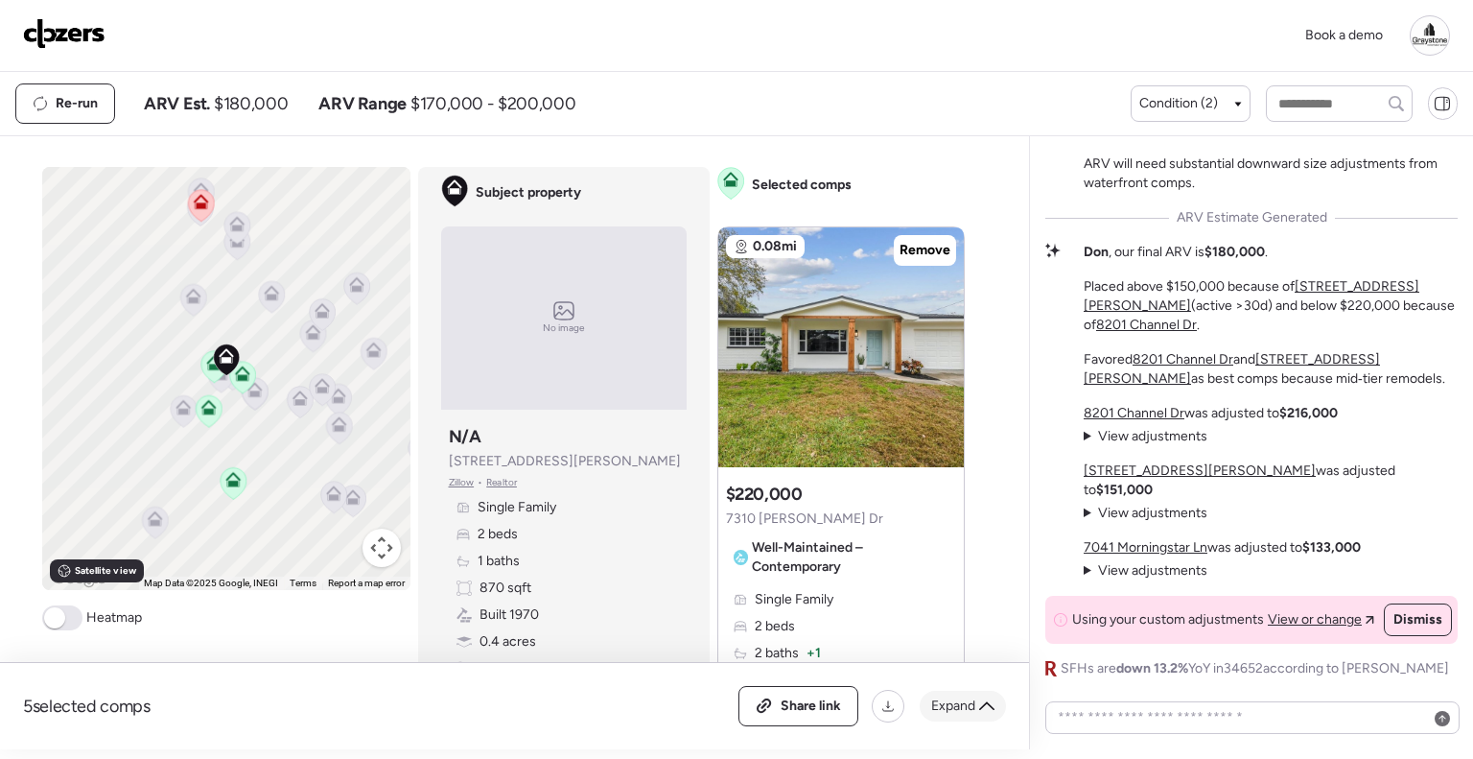
click at [967, 702] on span "Expand" at bounding box center [953, 705] width 44 height 19
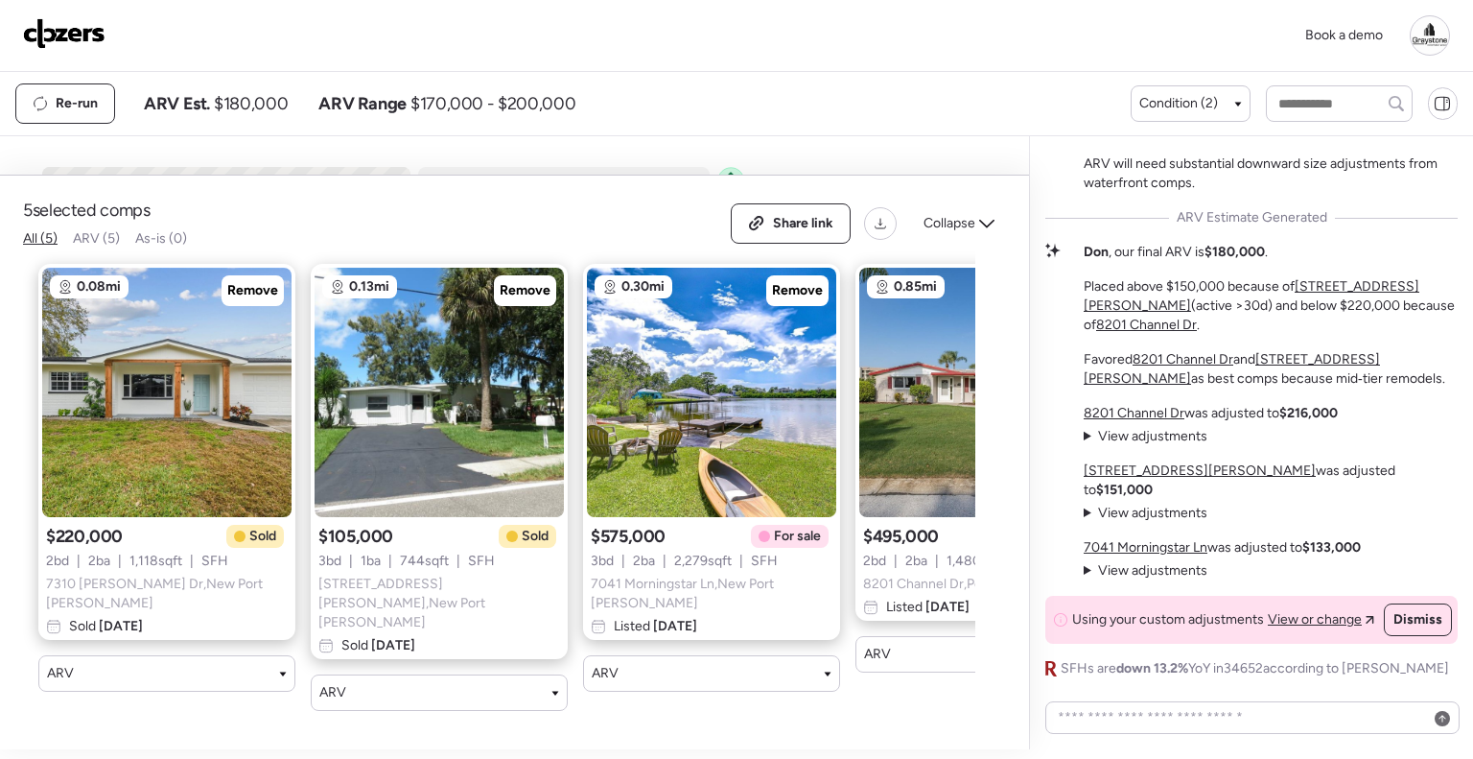
click at [73, 23] on img at bounding box center [64, 33] width 82 height 31
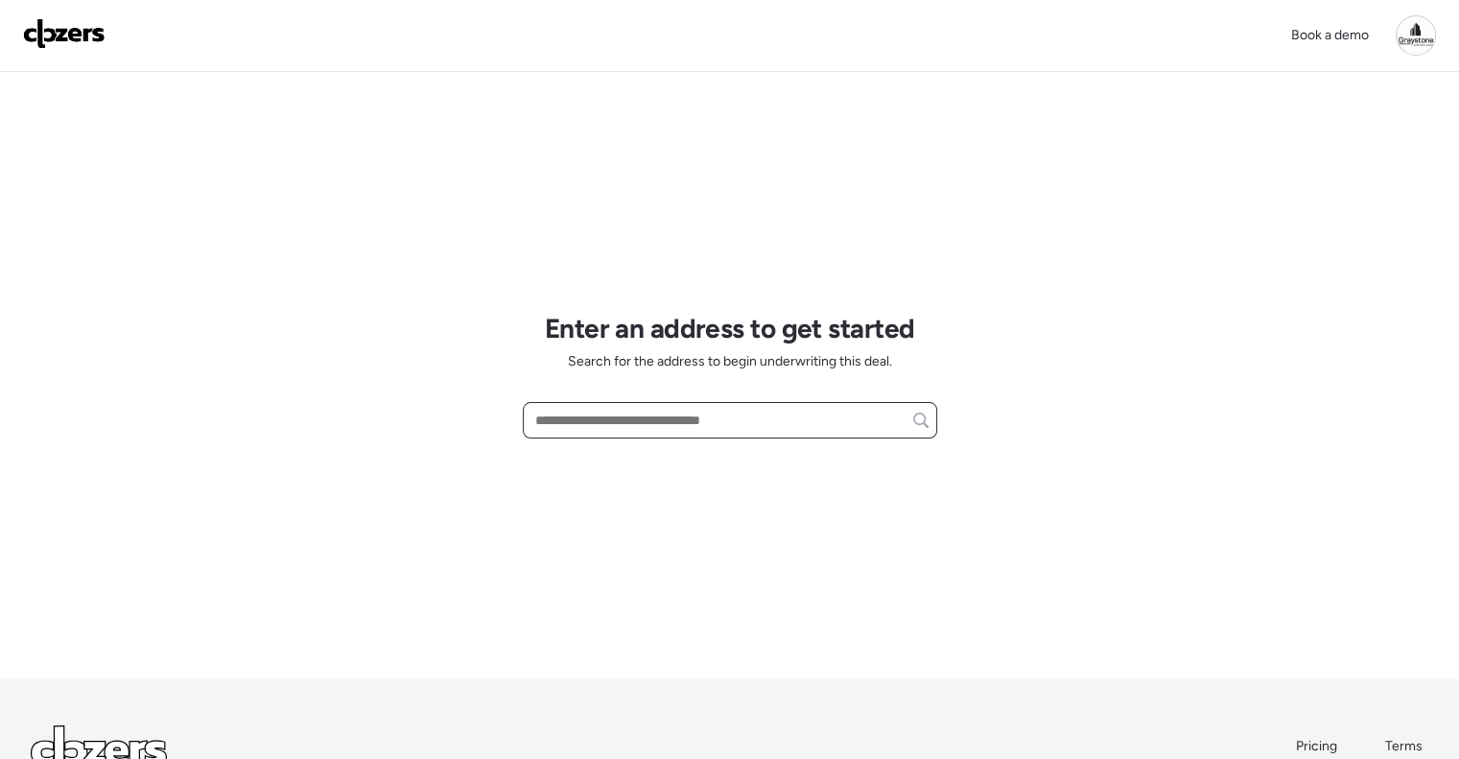
click at [630, 421] on input "text" at bounding box center [729, 420] width 397 height 27
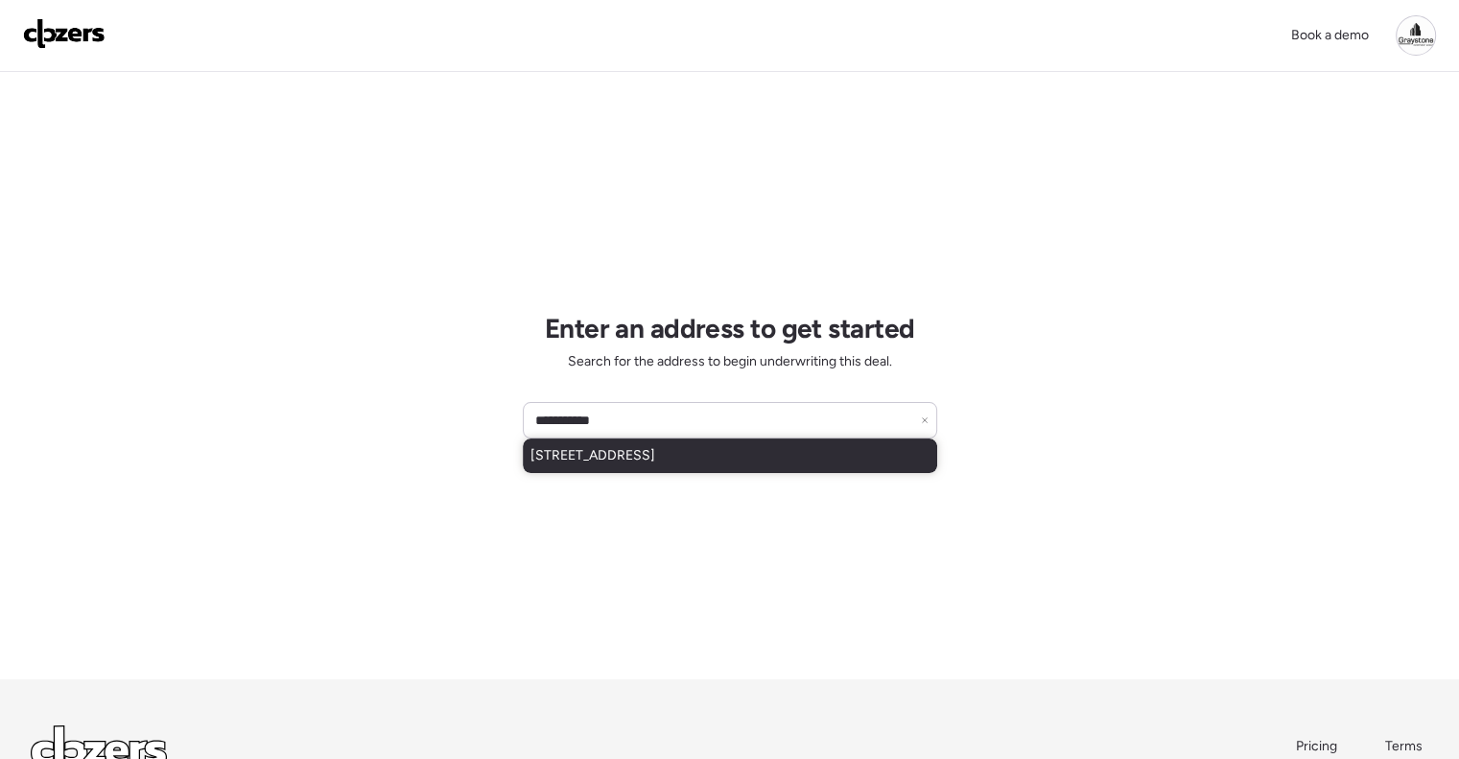
click at [648, 453] on span "8710 N Boulevard, Tampa, FL, 33604" at bounding box center [592, 455] width 125 height 19
type input "**********"
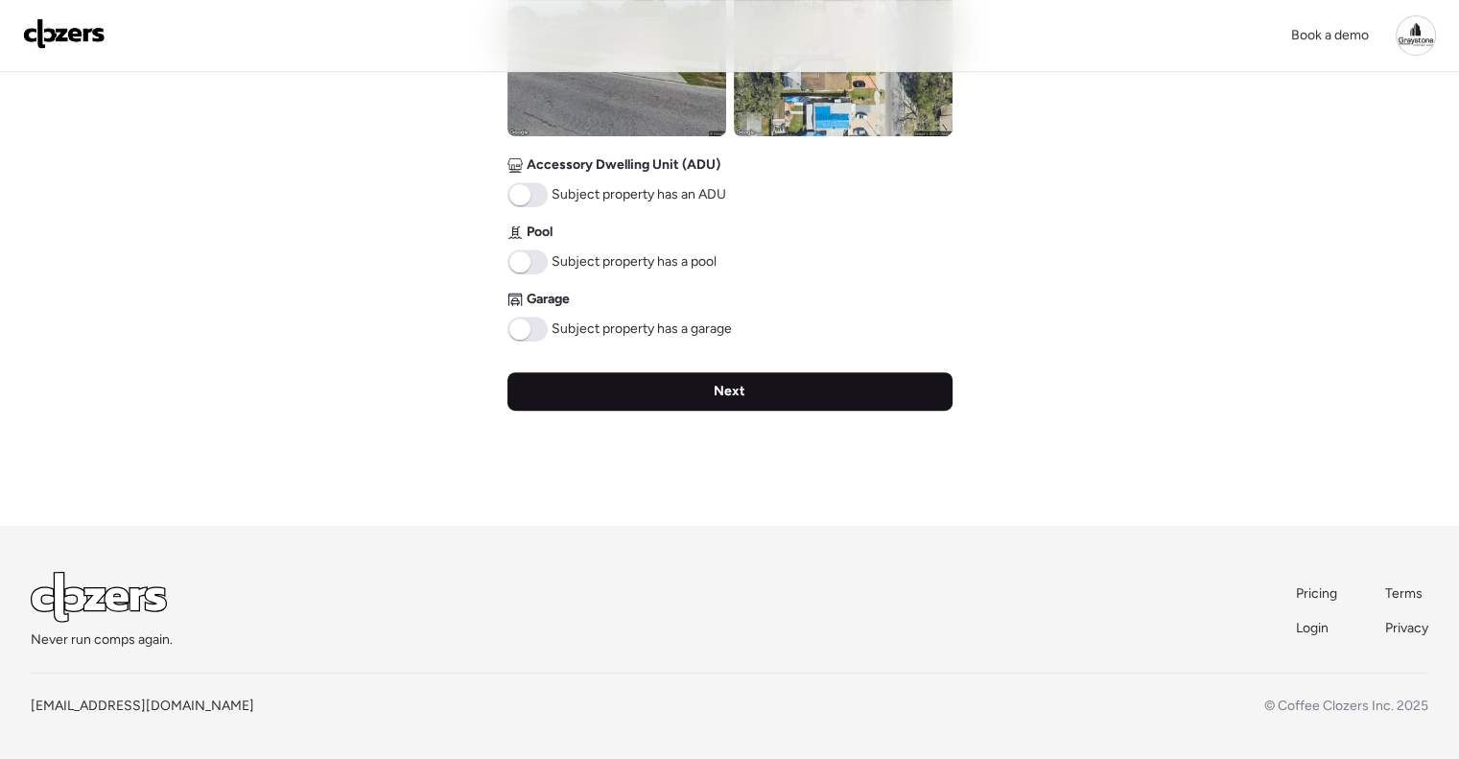
click at [729, 407] on div "Next" at bounding box center [729, 391] width 445 height 38
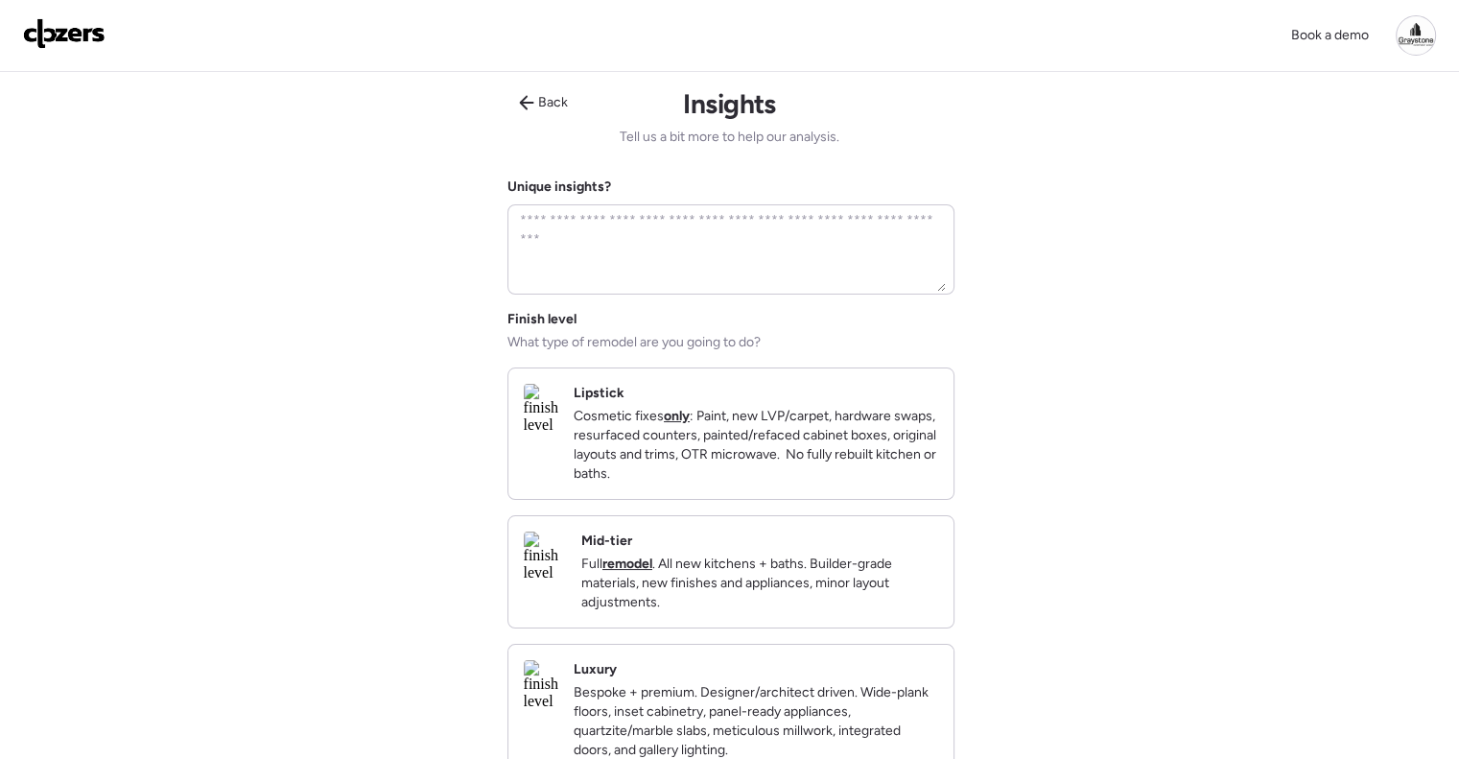
click at [783, 566] on div "Mid-tier Full remodel . All new kitchens + baths. Builder-grade materials, new …" at bounding box center [759, 571] width 357 height 81
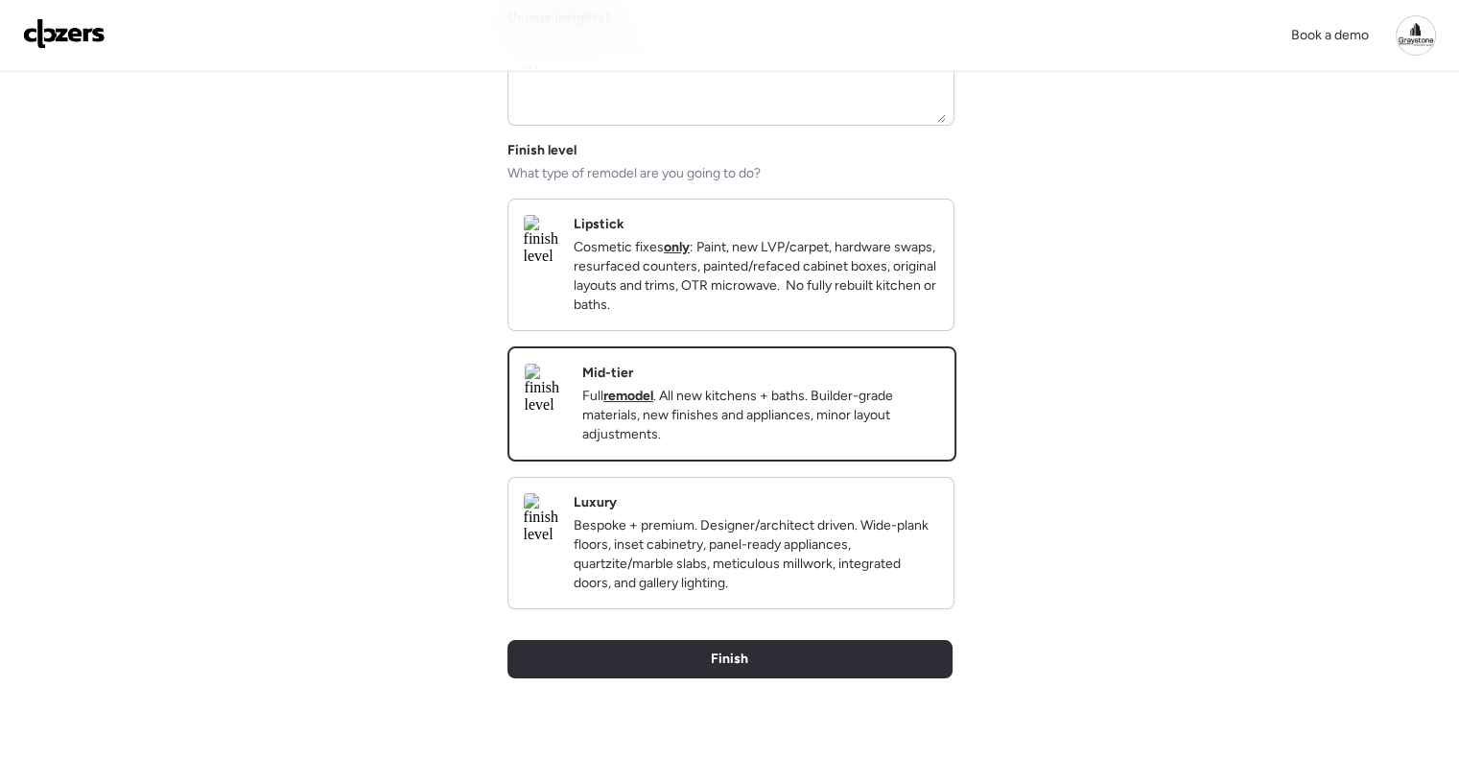
scroll to position [384, 0]
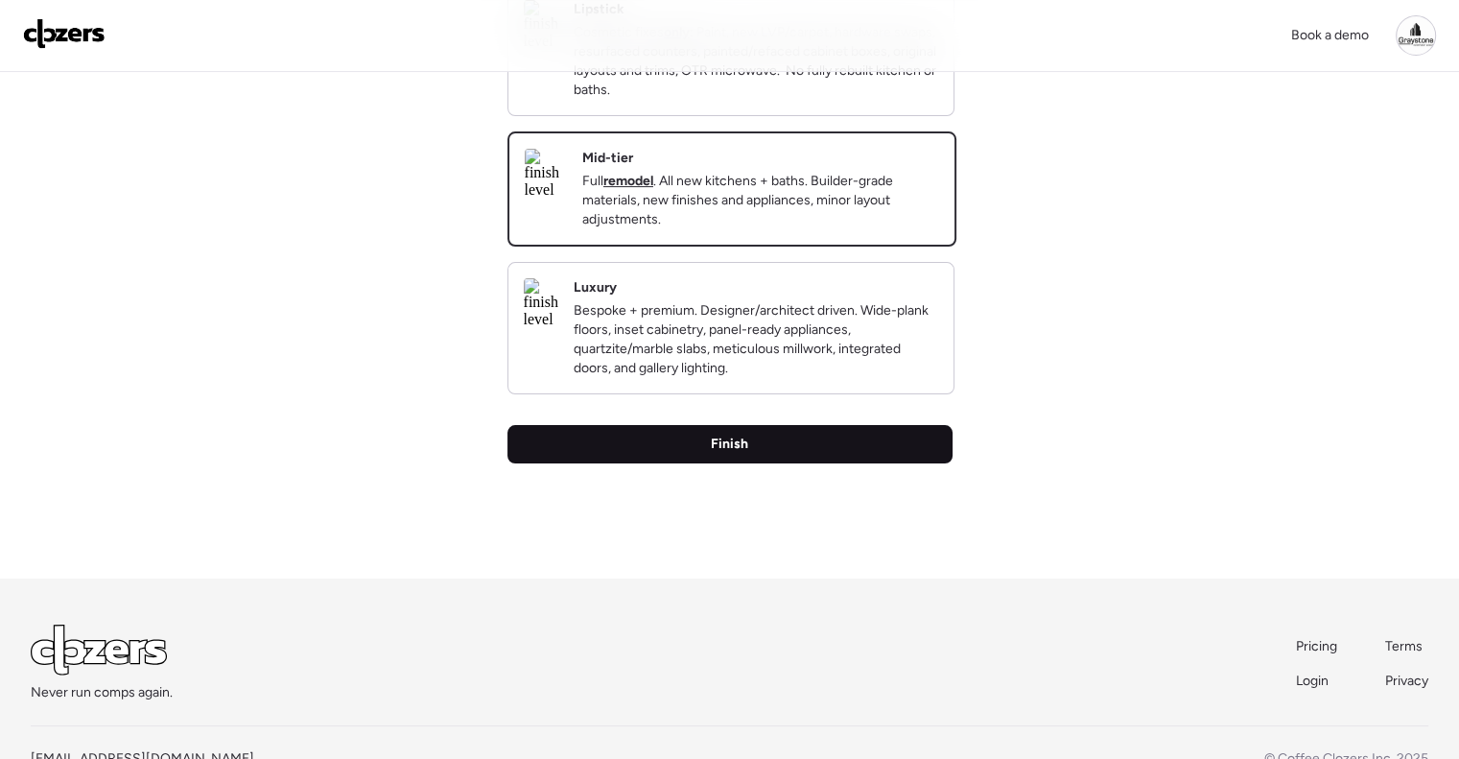
click at [756, 463] on div "Finish" at bounding box center [729, 444] width 445 height 38
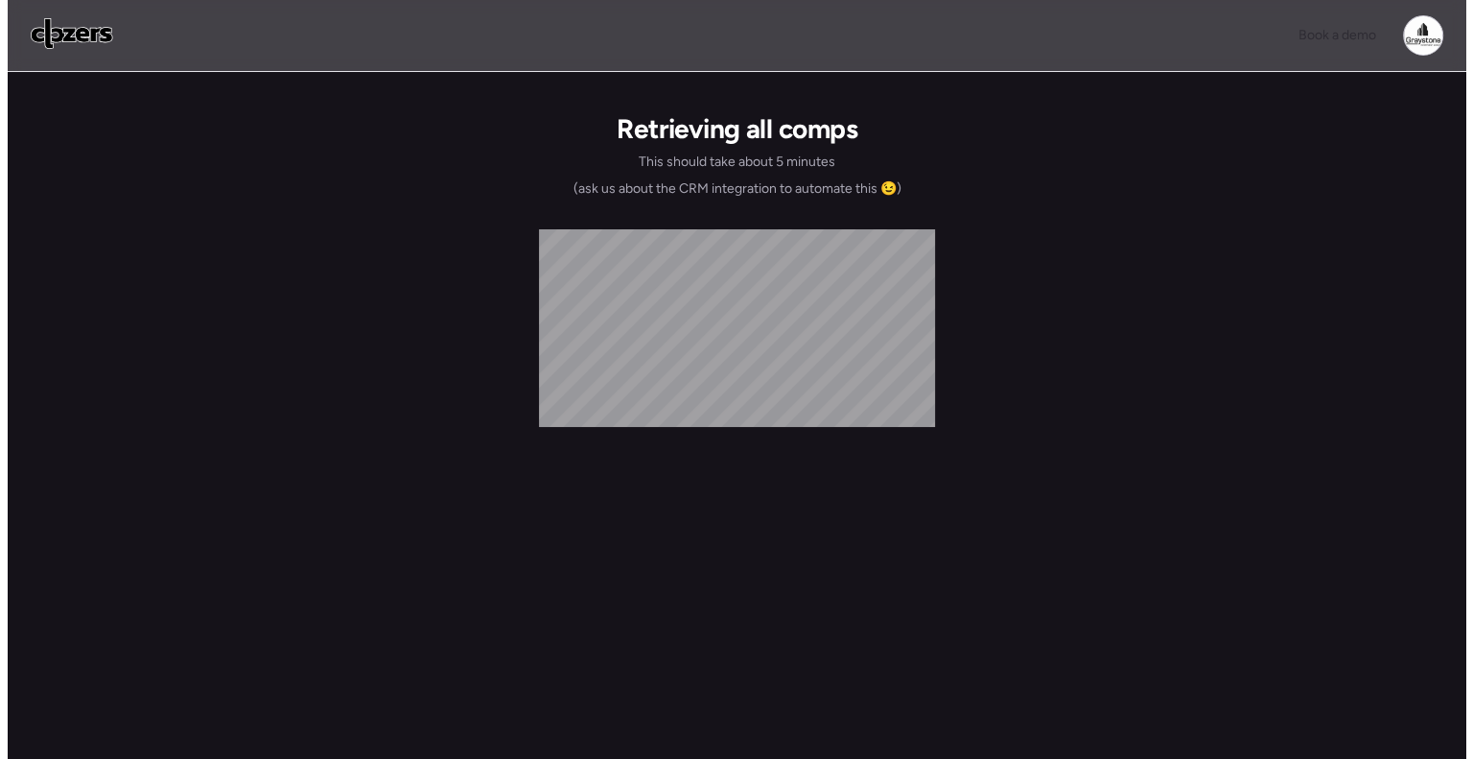
scroll to position [0, 0]
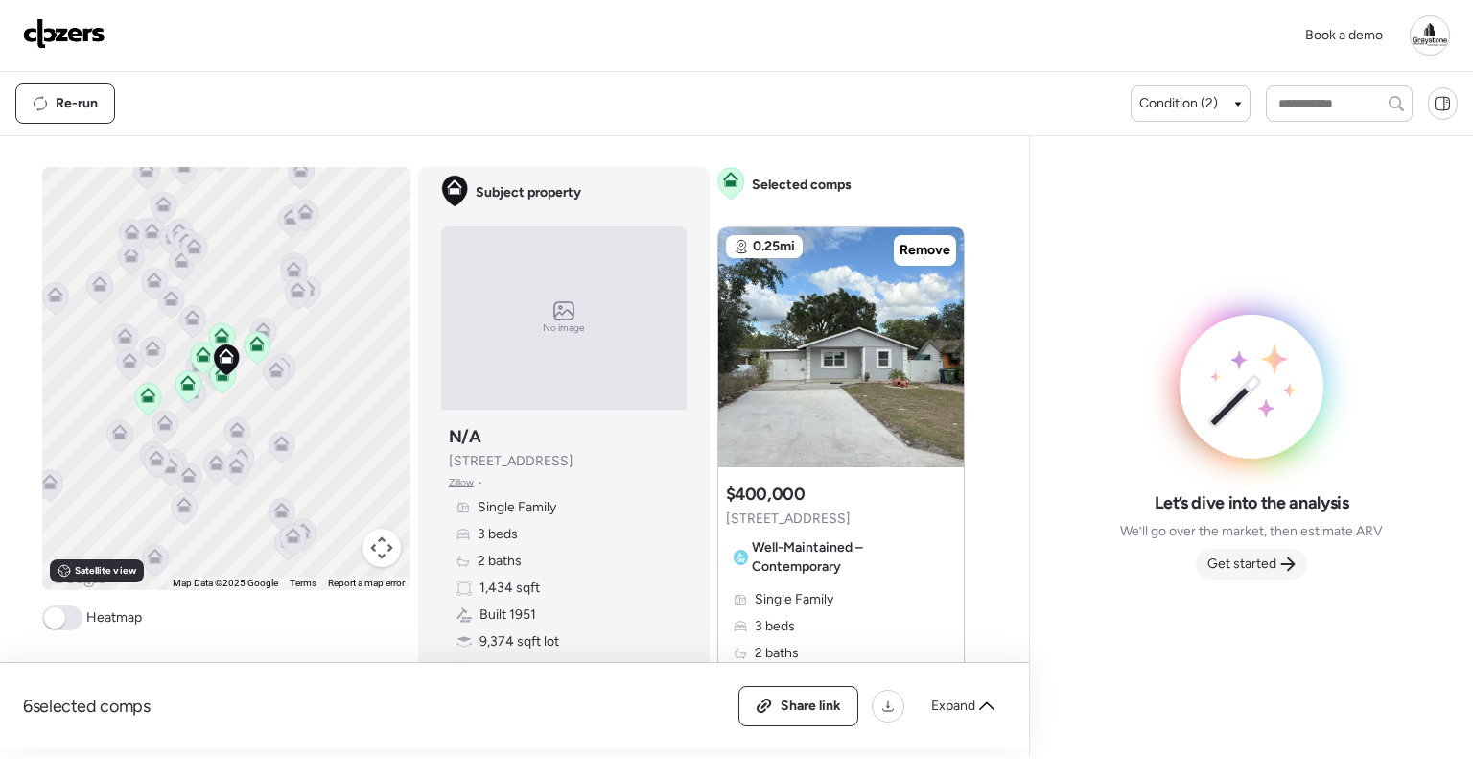
click at [1274, 563] on span "Get started" at bounding box center [1241, 563] width 69 height 19
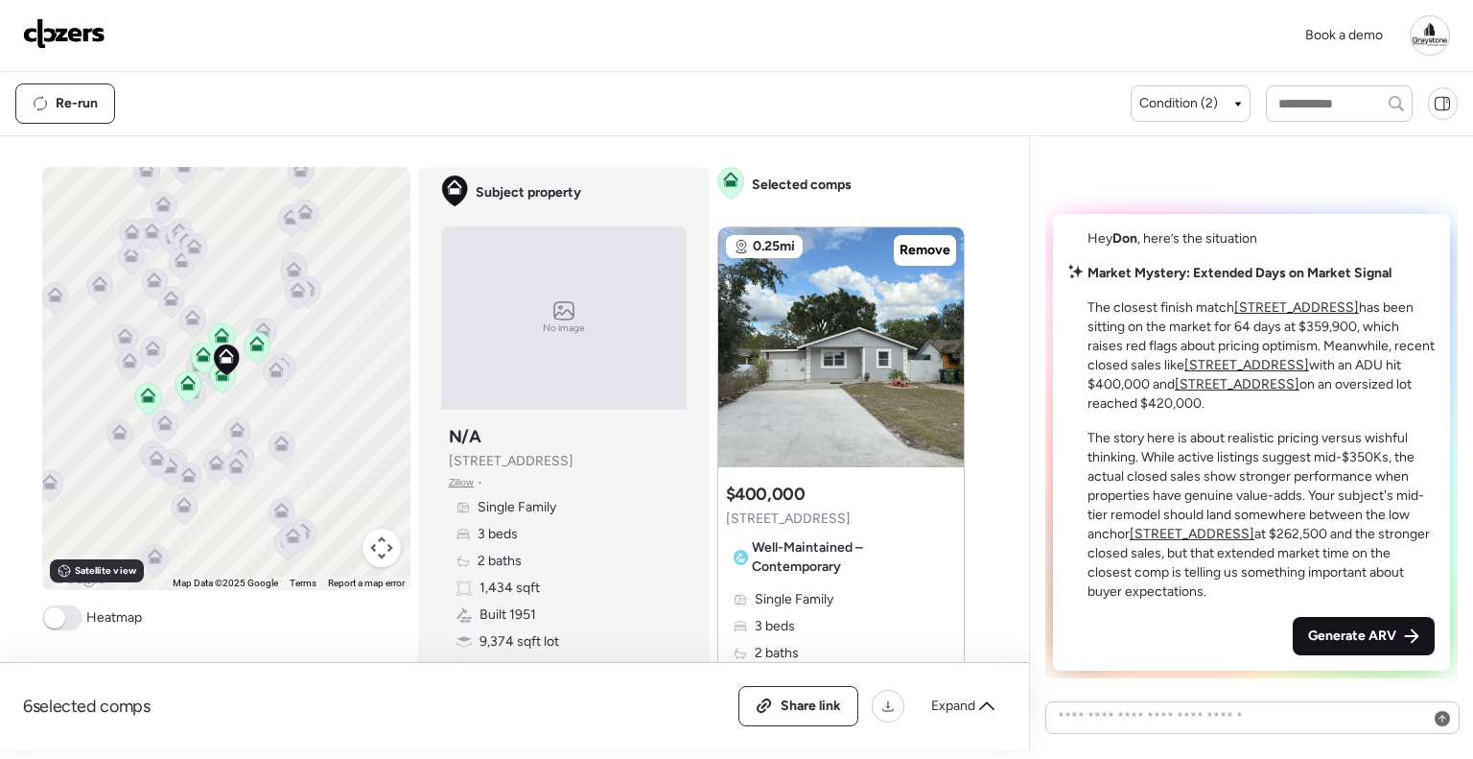
click at [1343, 628] on span "Generate ARV" at bounding box center [1352, 635] width 88 height 19
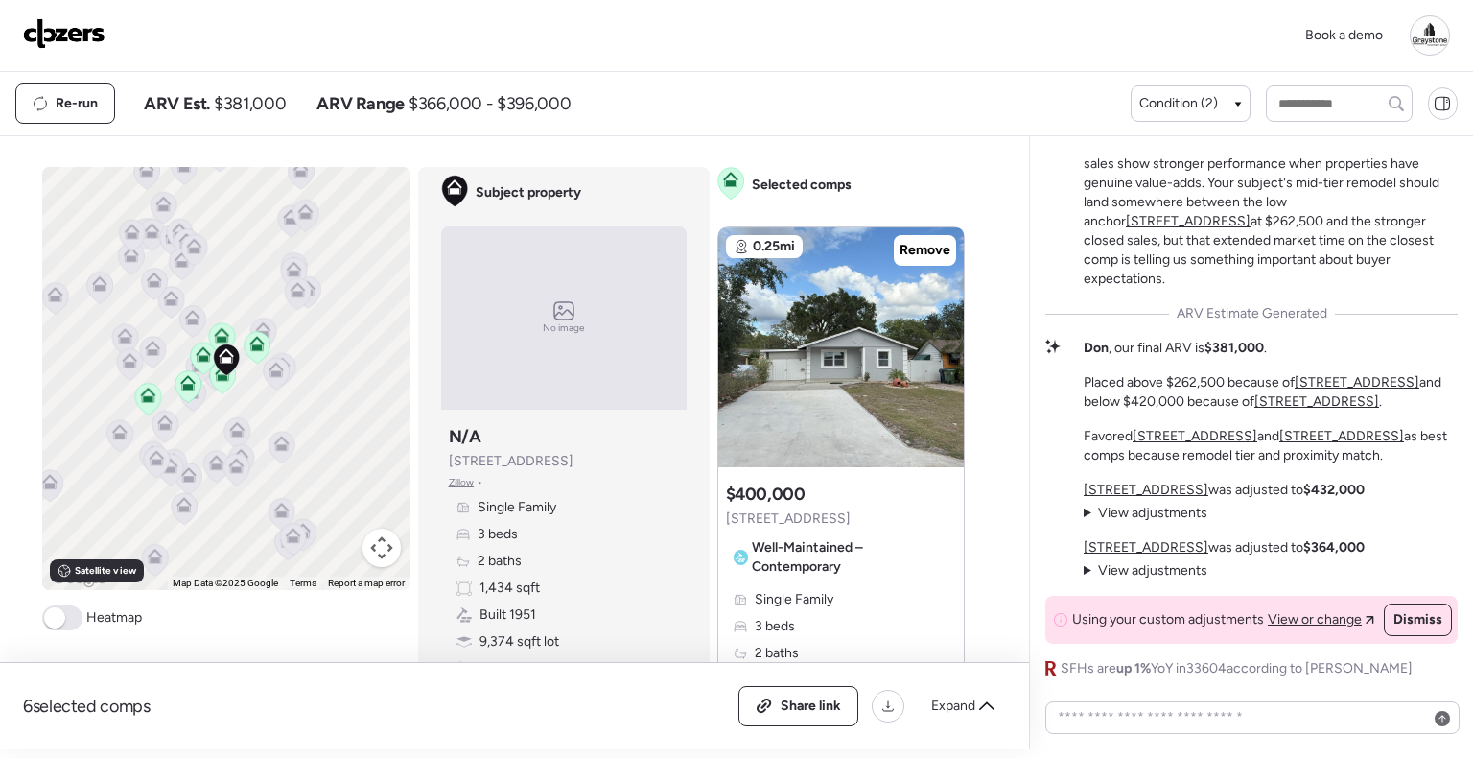
click at [58, 22] on img at bounding box center [64, 33] width 82 height 31
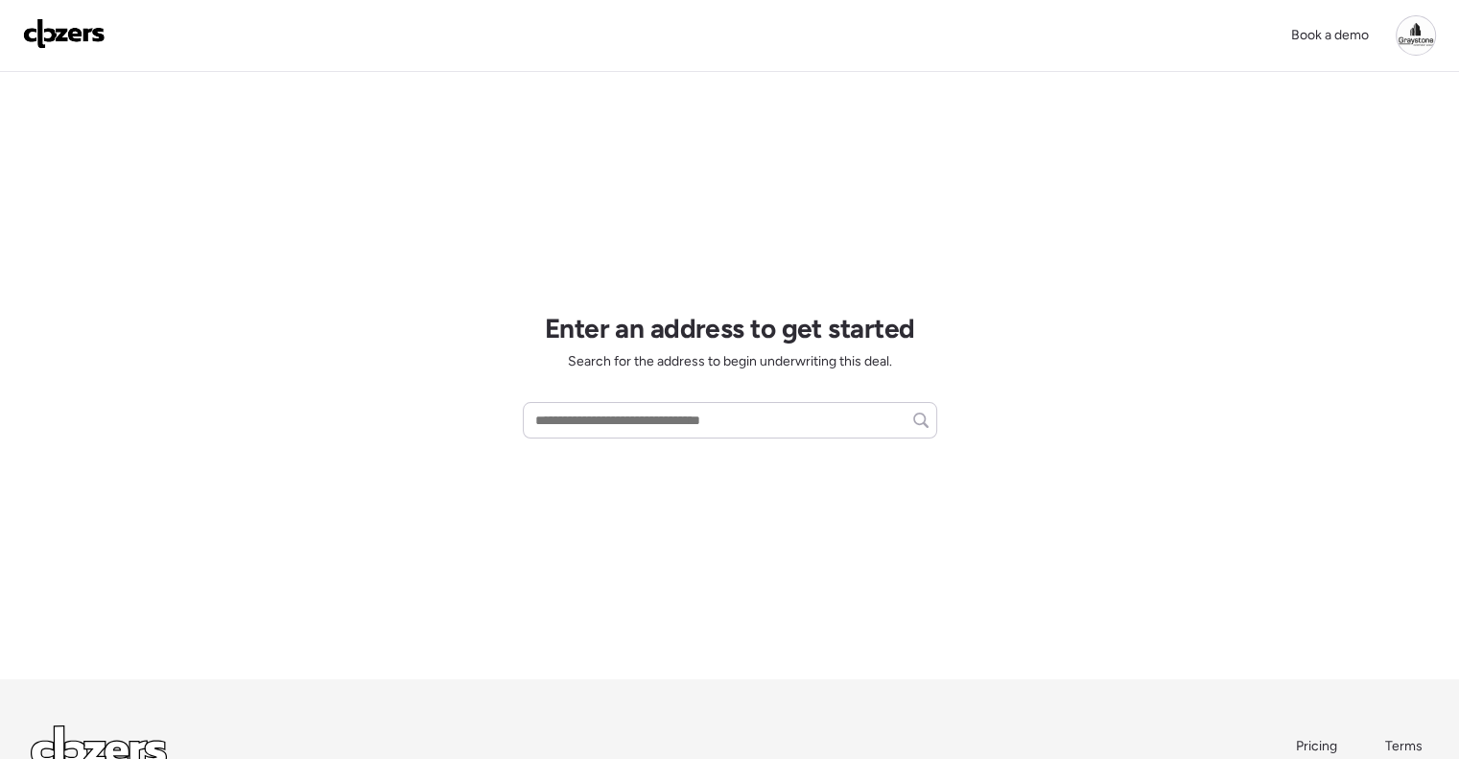
click at [1428, 44] on div at bounding box center [1415, 35] width 40 height 40
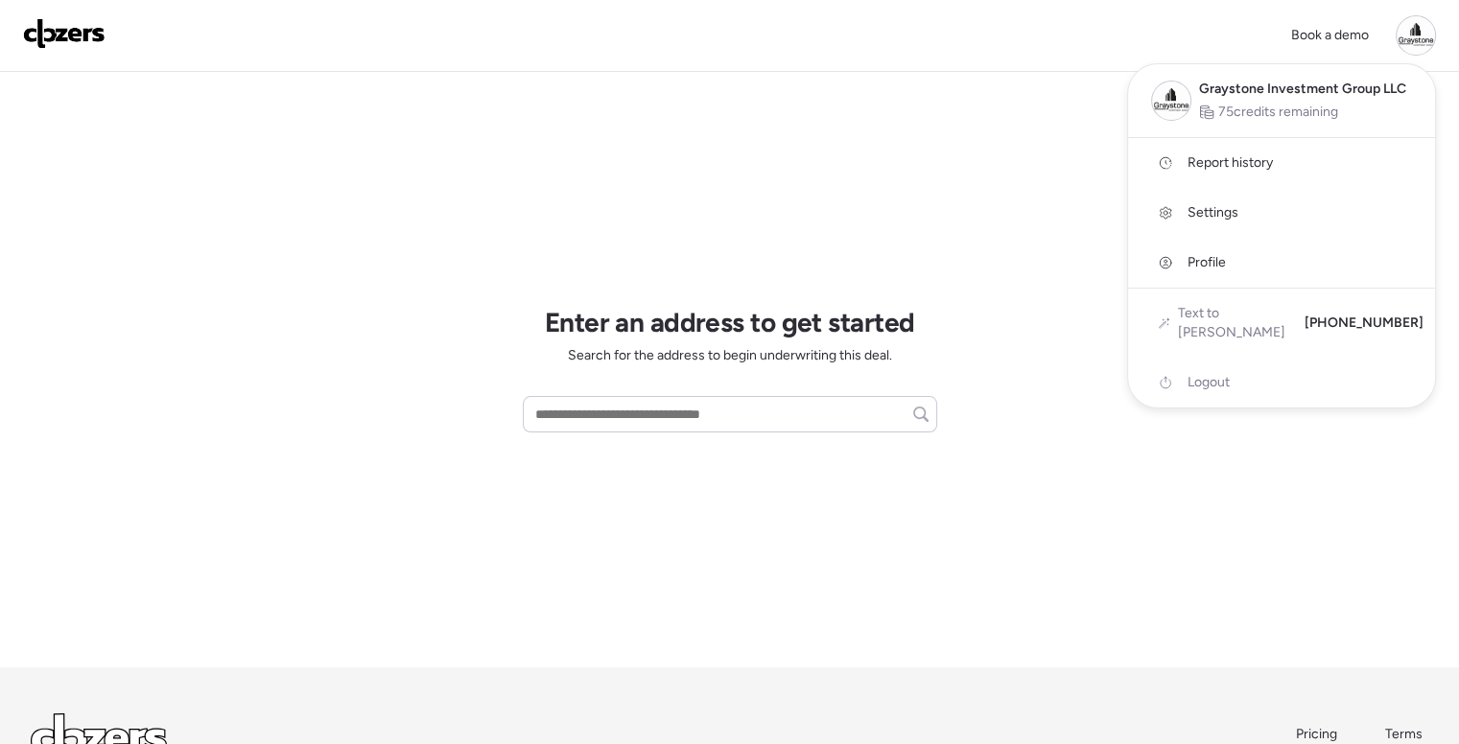
click at [1245, 159] on span "Report history" at bounding box center [1229, 162] width 85 height 19
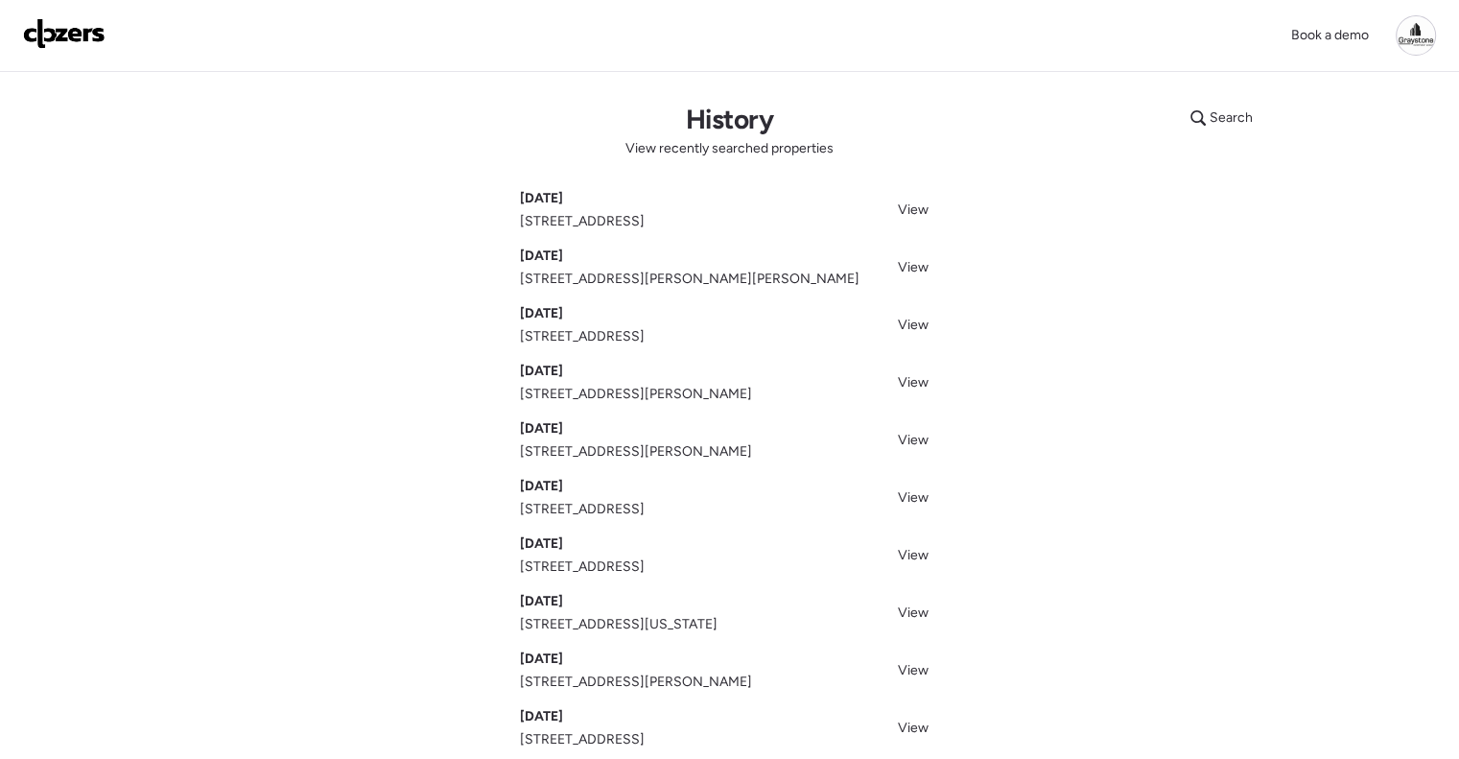
click at [58, 24] on img at bounding box center [64, 33] width 82 height 31
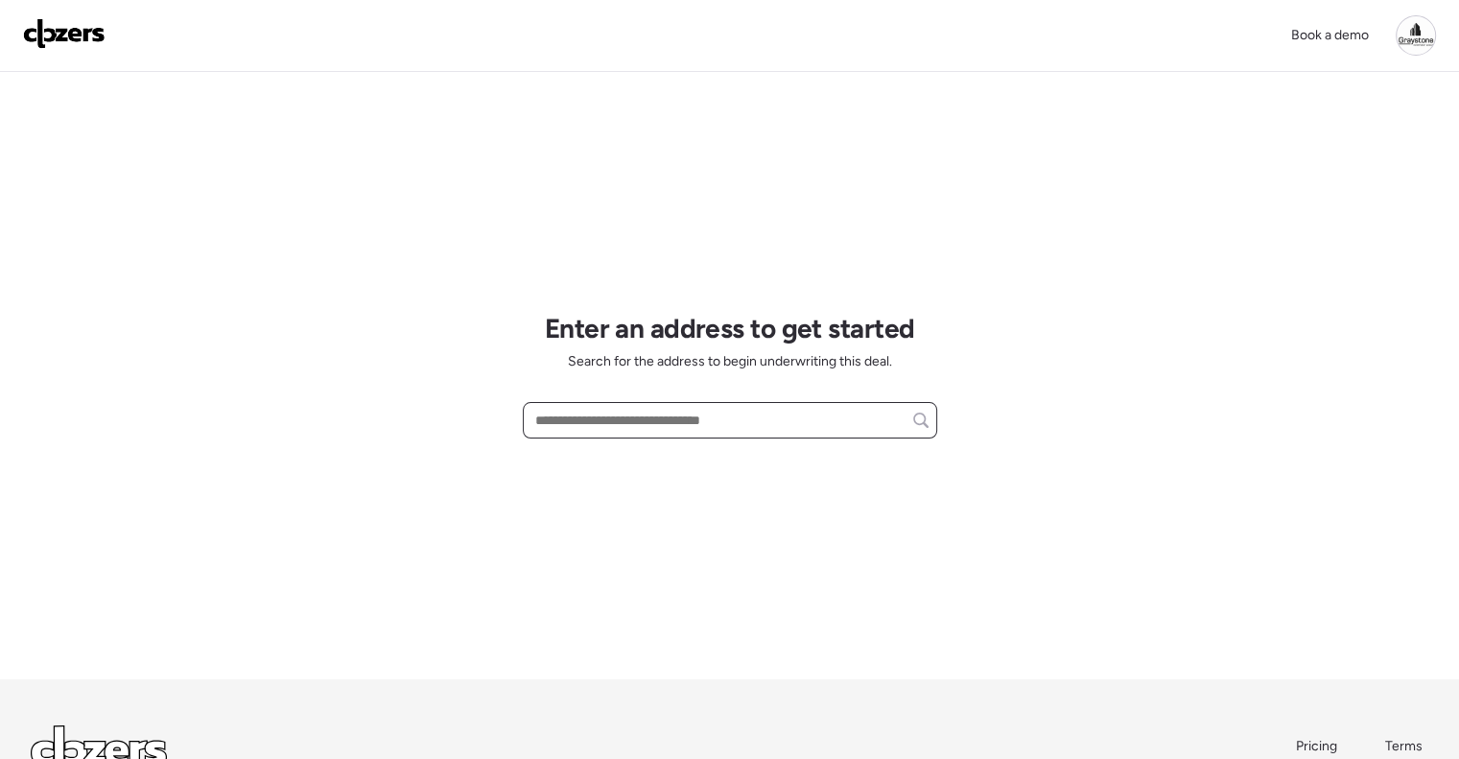
click at [635, 426] on input "text" at bounding box center [729, 420] width 397 height 27
click at [613, 425] on input "text" at bounding box center [729, 420] width 397 height 27
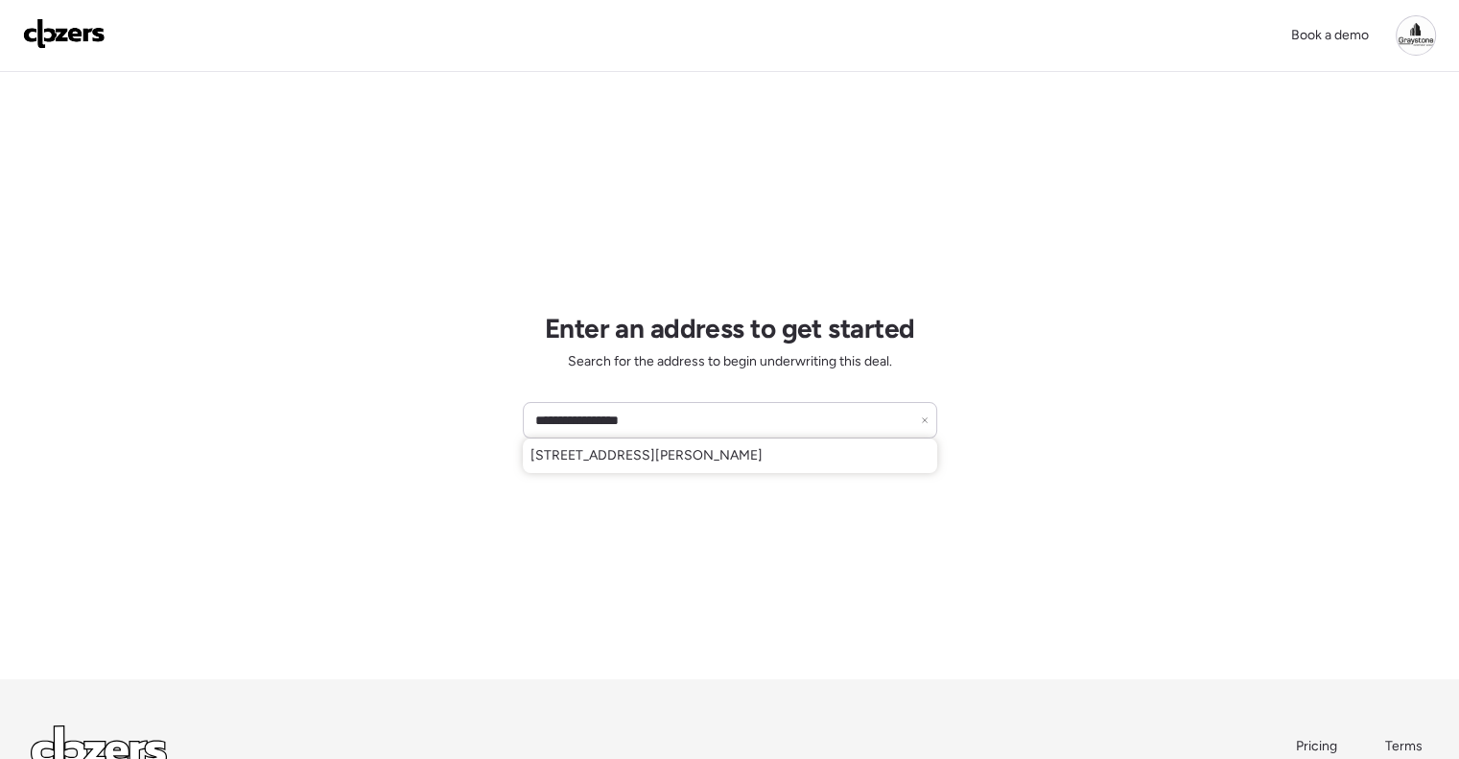
click at [798, 474] on div "**********" at bounding box center [730, 375] width 414 height 607
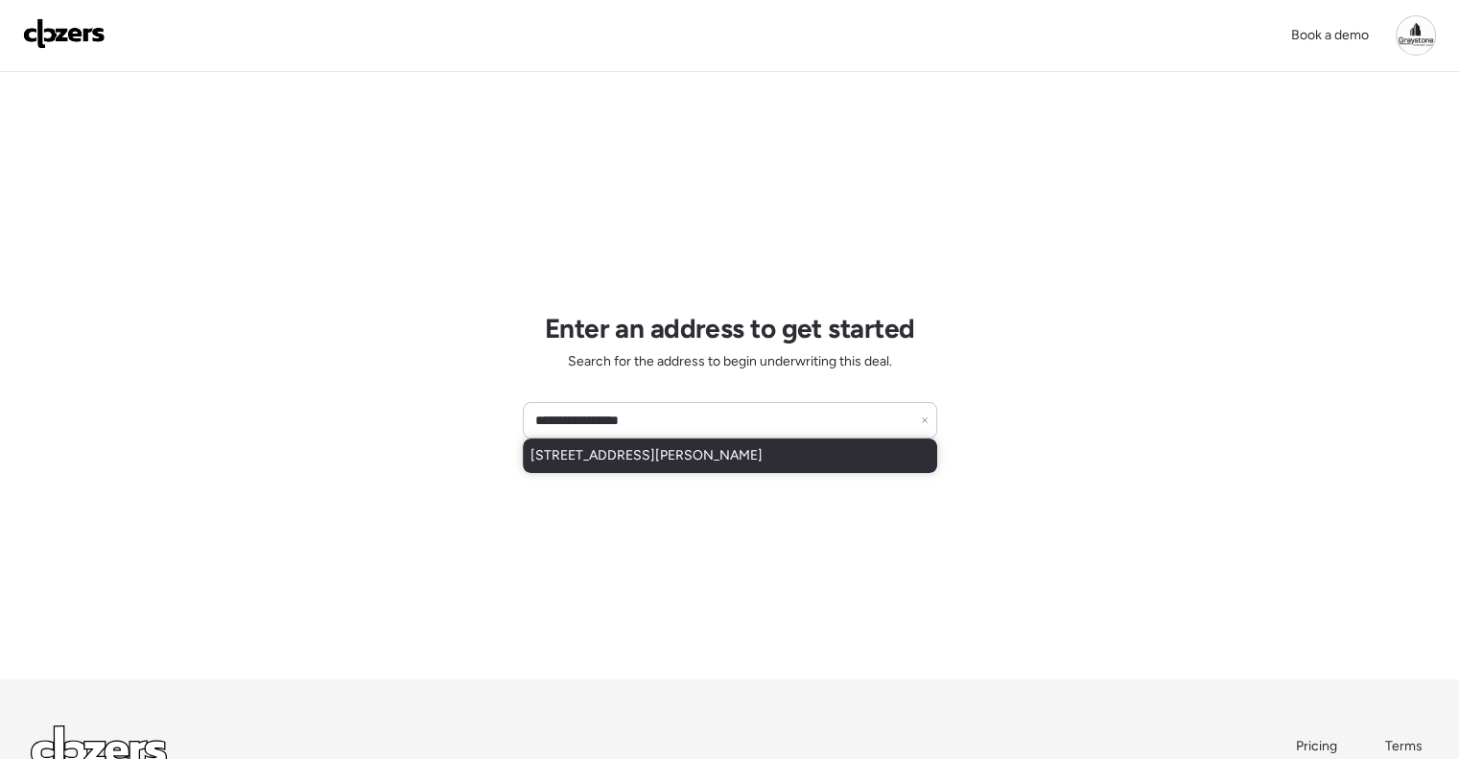
click at [798, 456] on div "[STREET_ADDRESS][PERSON_NAME]" at bounding box center [730, 455] width 414 height 35
type input "**********"
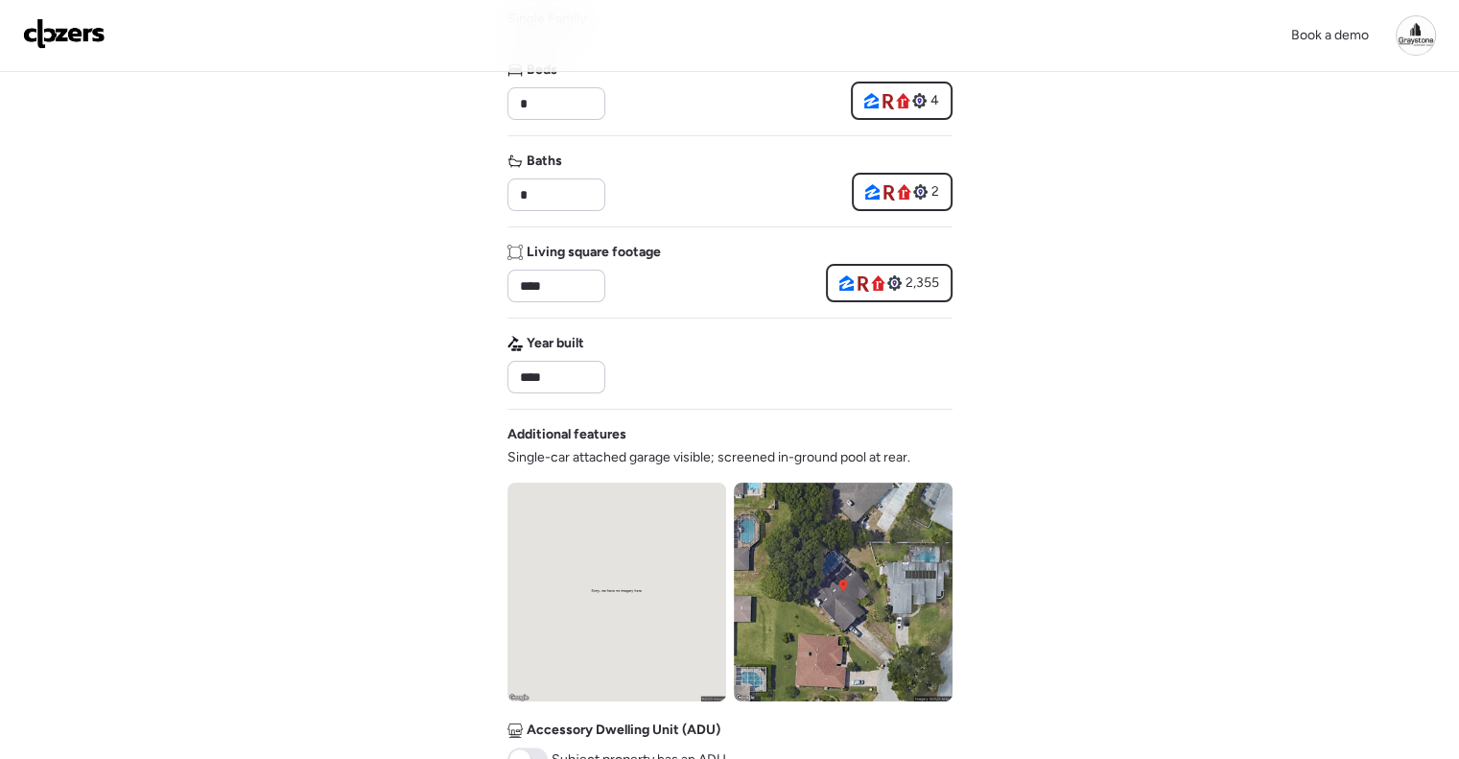
scroll to position [384, 0]
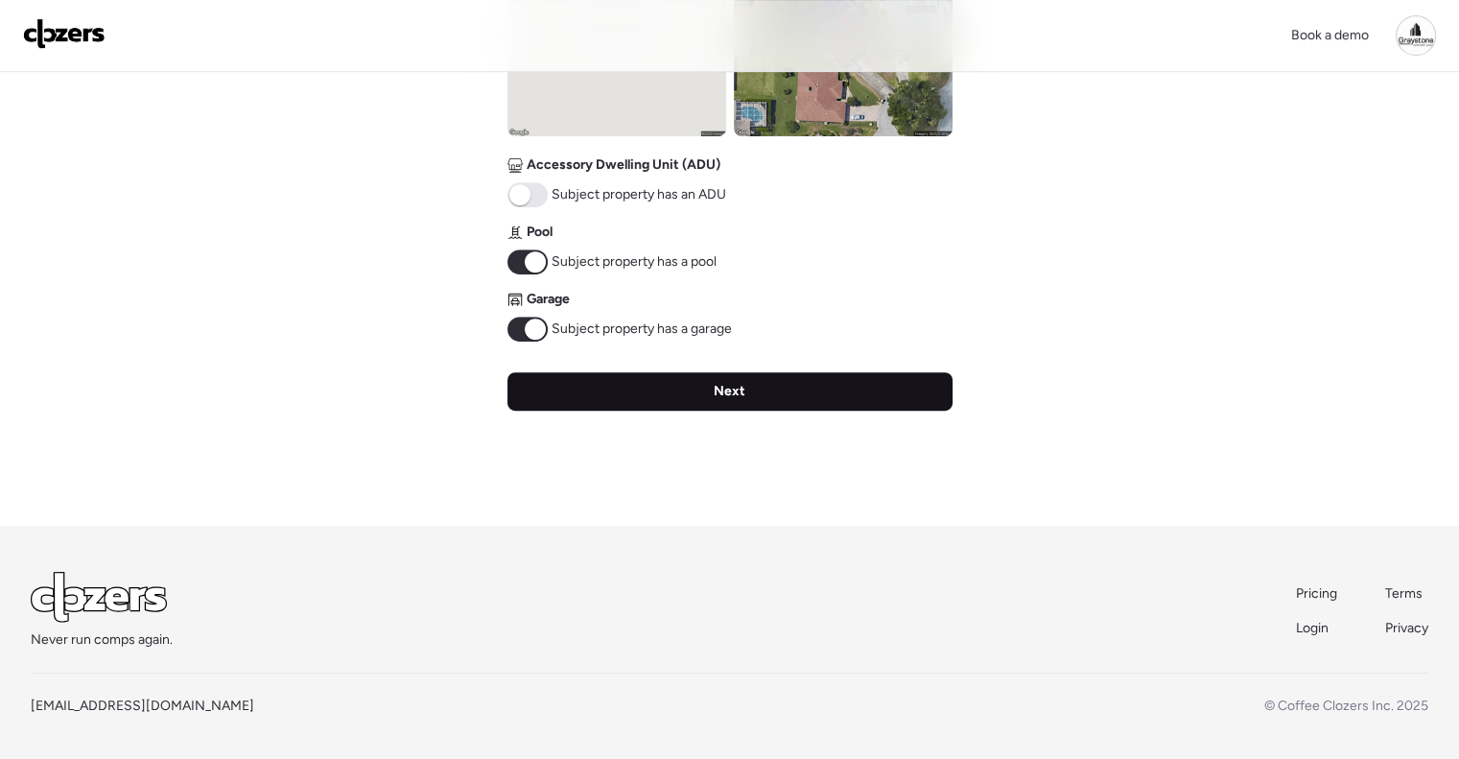
click at [737, 382] on span "Next" at bounding box center [729, 391] width 32 height 19
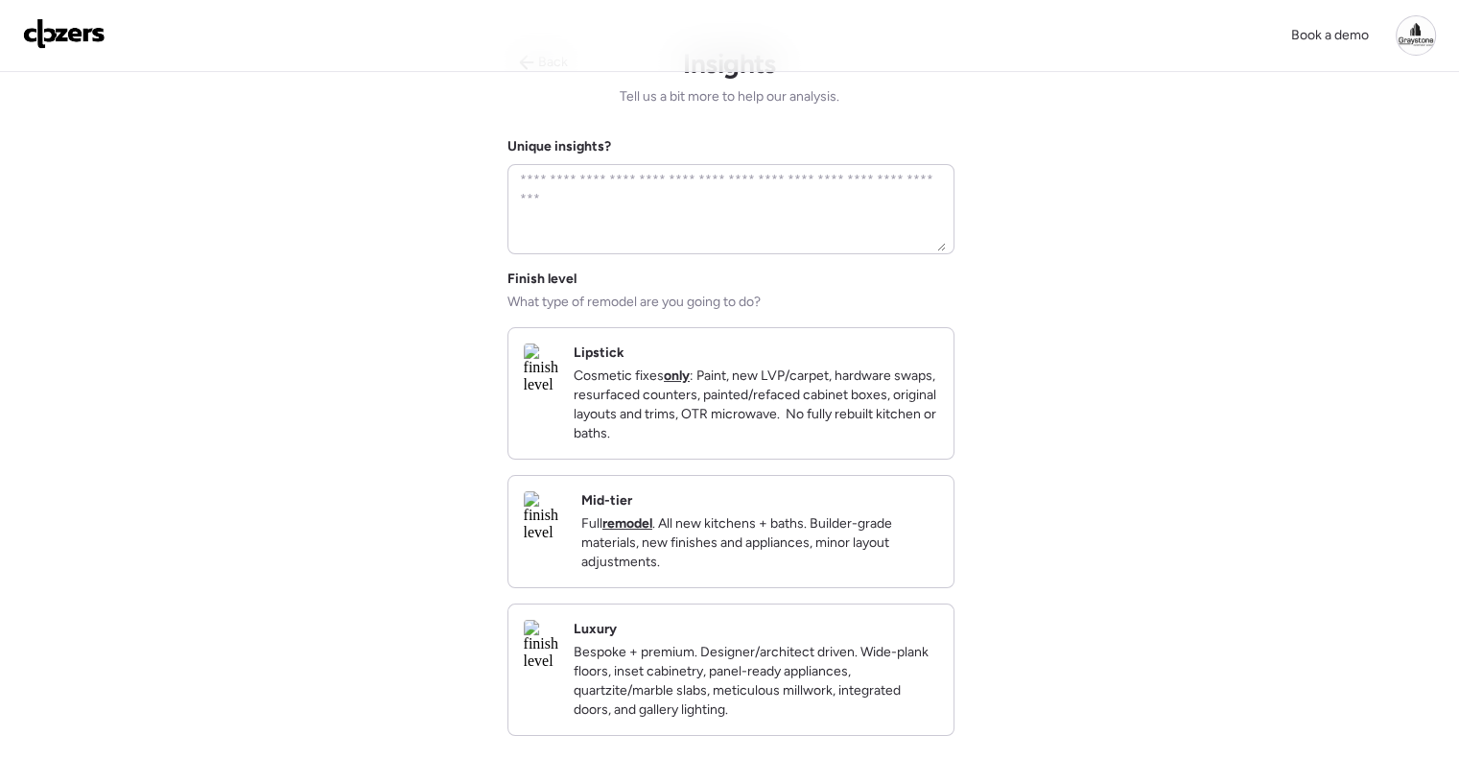
scroll to position [0, 0]
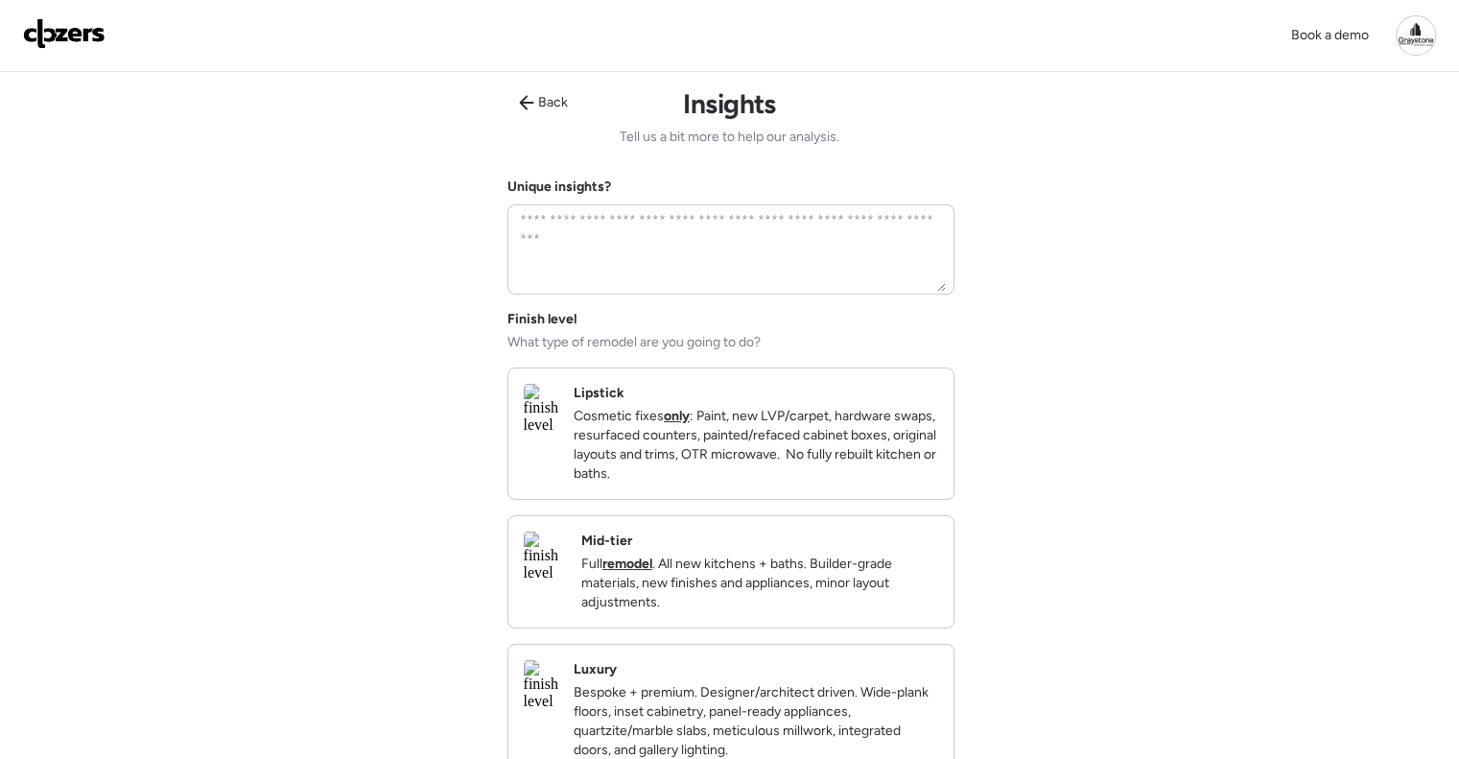
click at [788, 555] on div "Mid-tier Full remodel . All new kitchens + baths. Builder-grade materials, new …" at bounding box center [759, 571] width 357 height 81
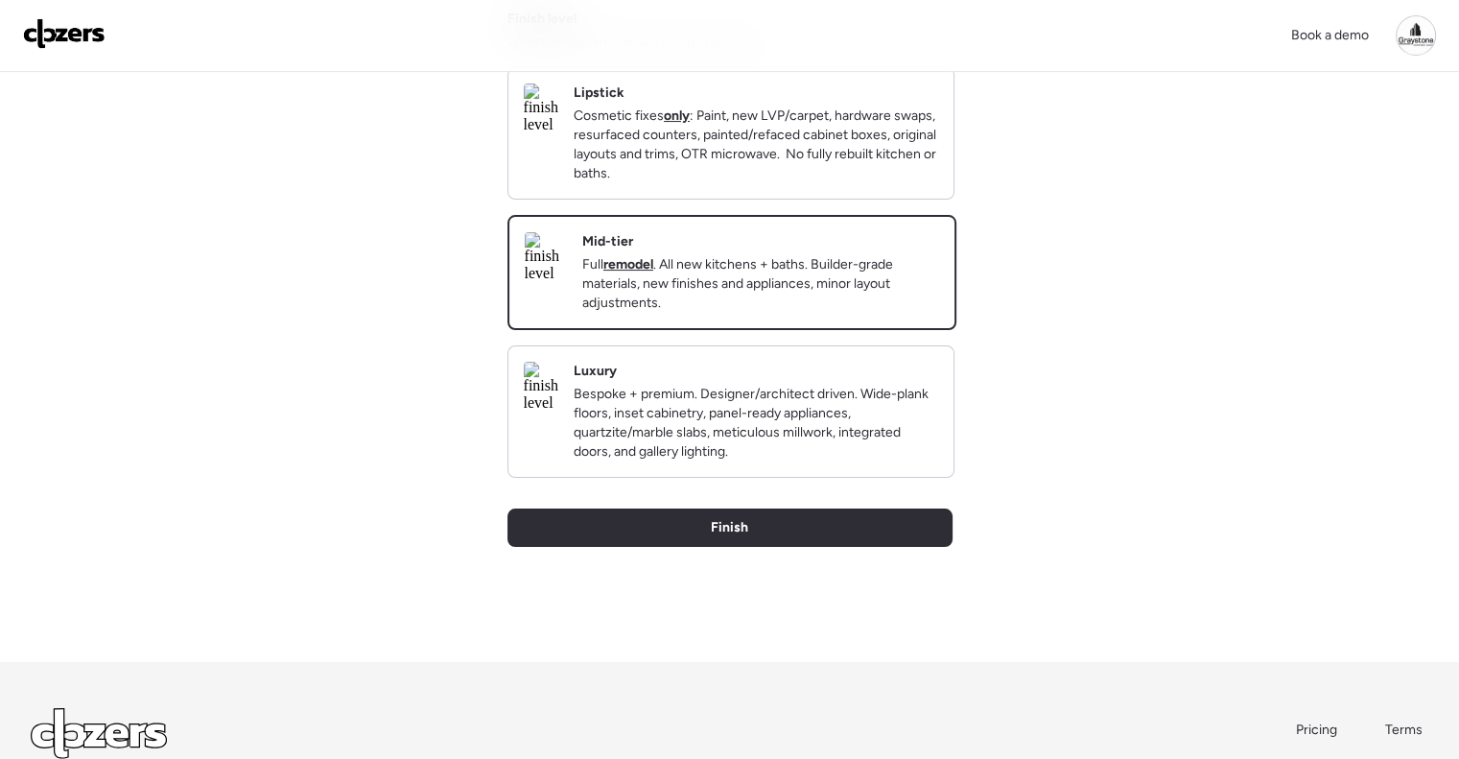
scroll to position [468, 0]
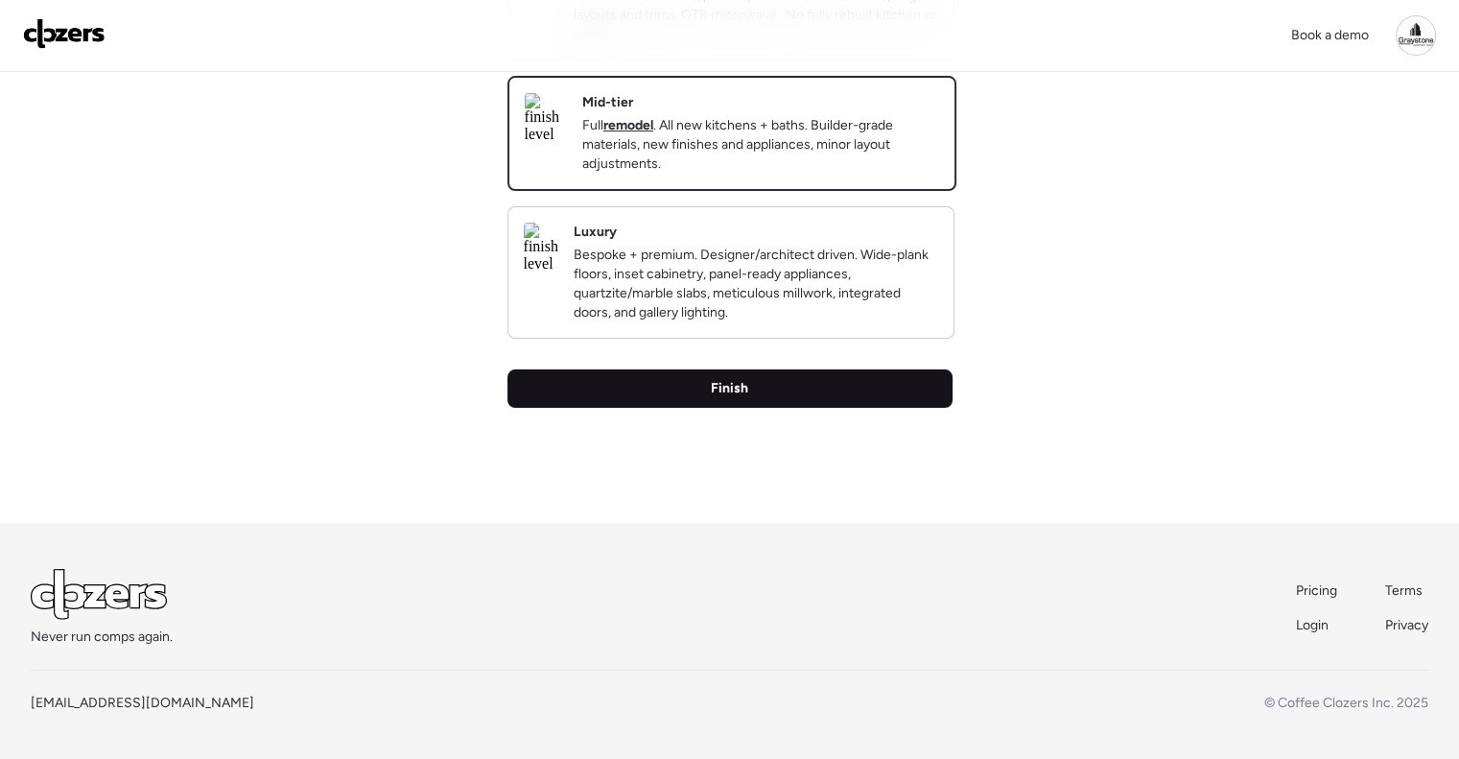
click at [771, 394] on div "Finish" at bounding box center [729, 388] width 445 height 38
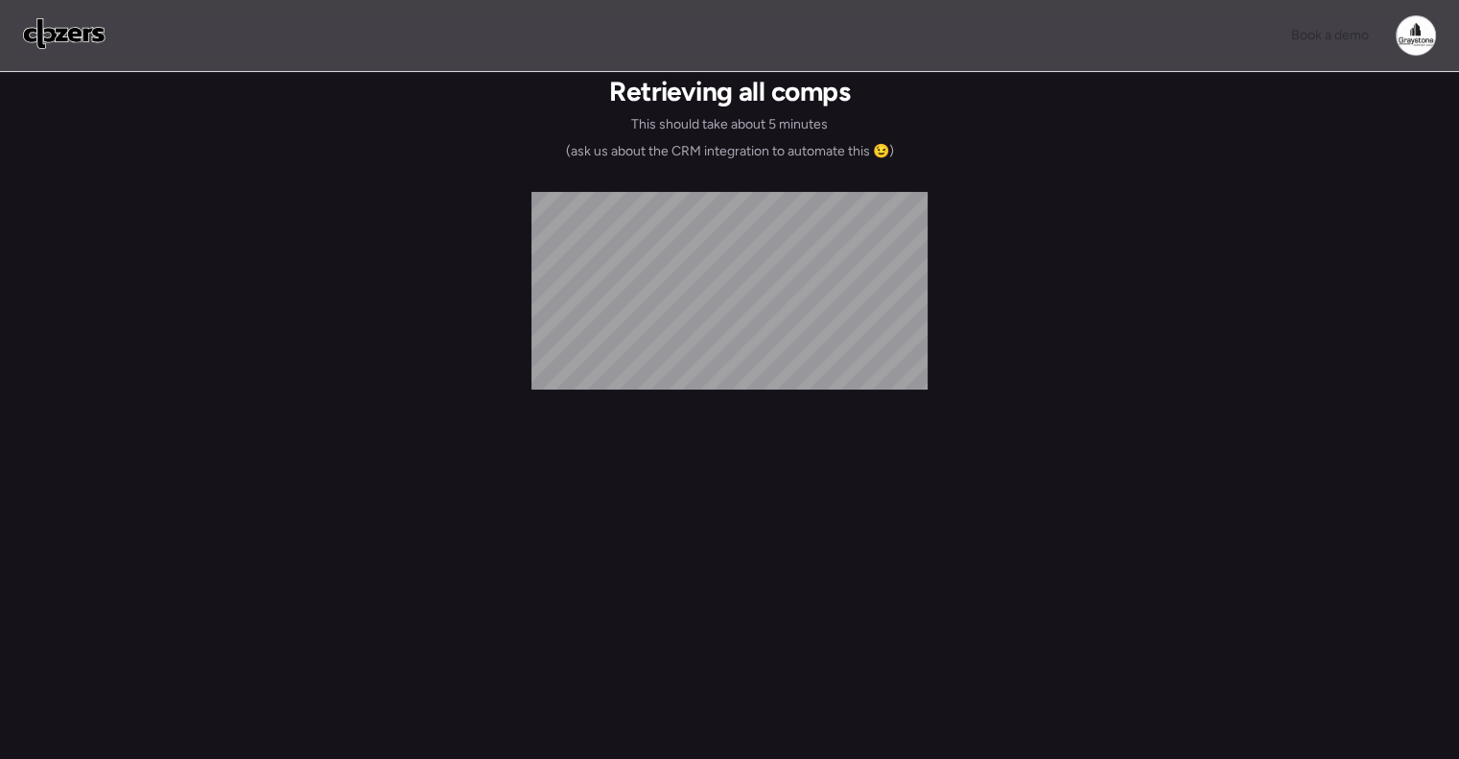
scroll to position [0, 0]
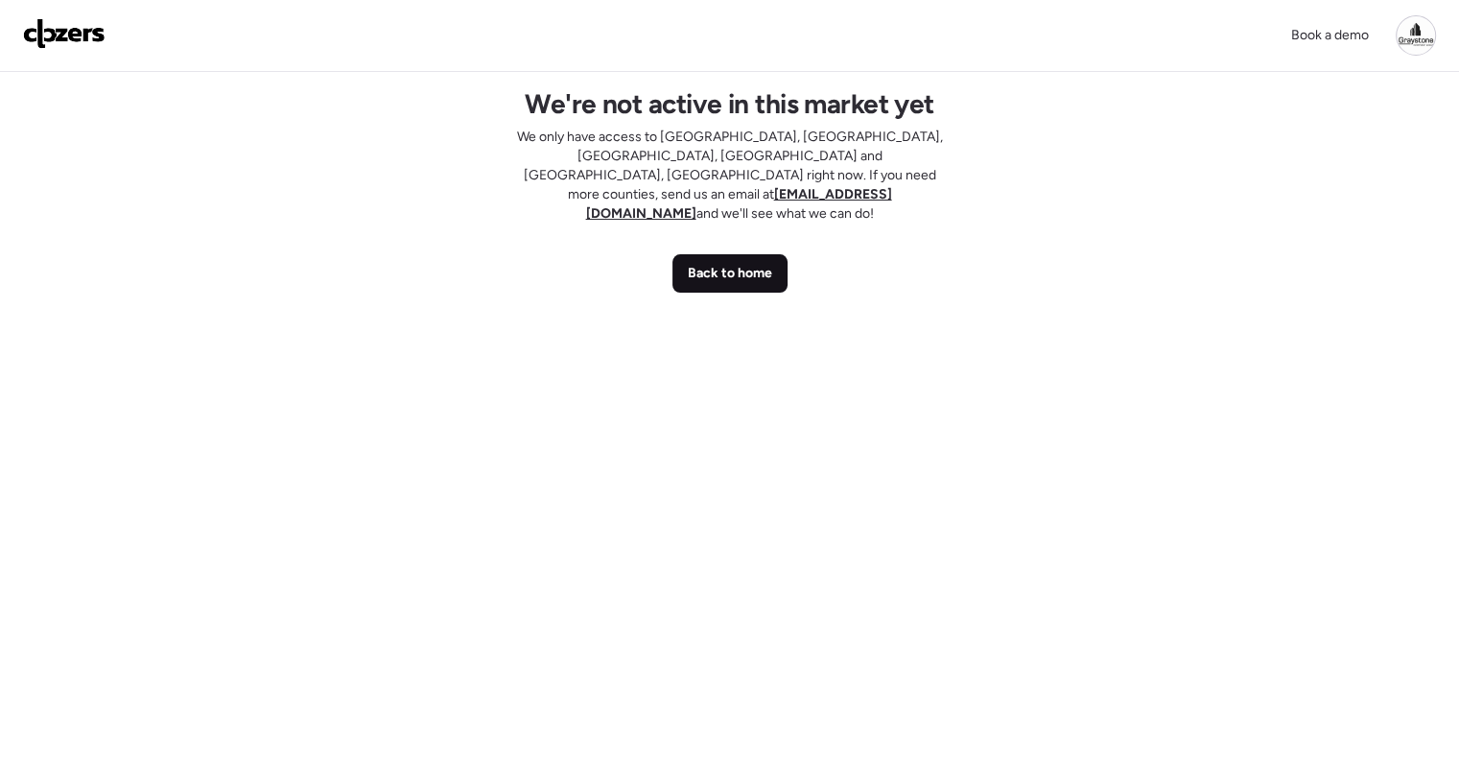
click at [743, 264] on span "Back to home" at bounding box center [730, 273] width 84 height 19
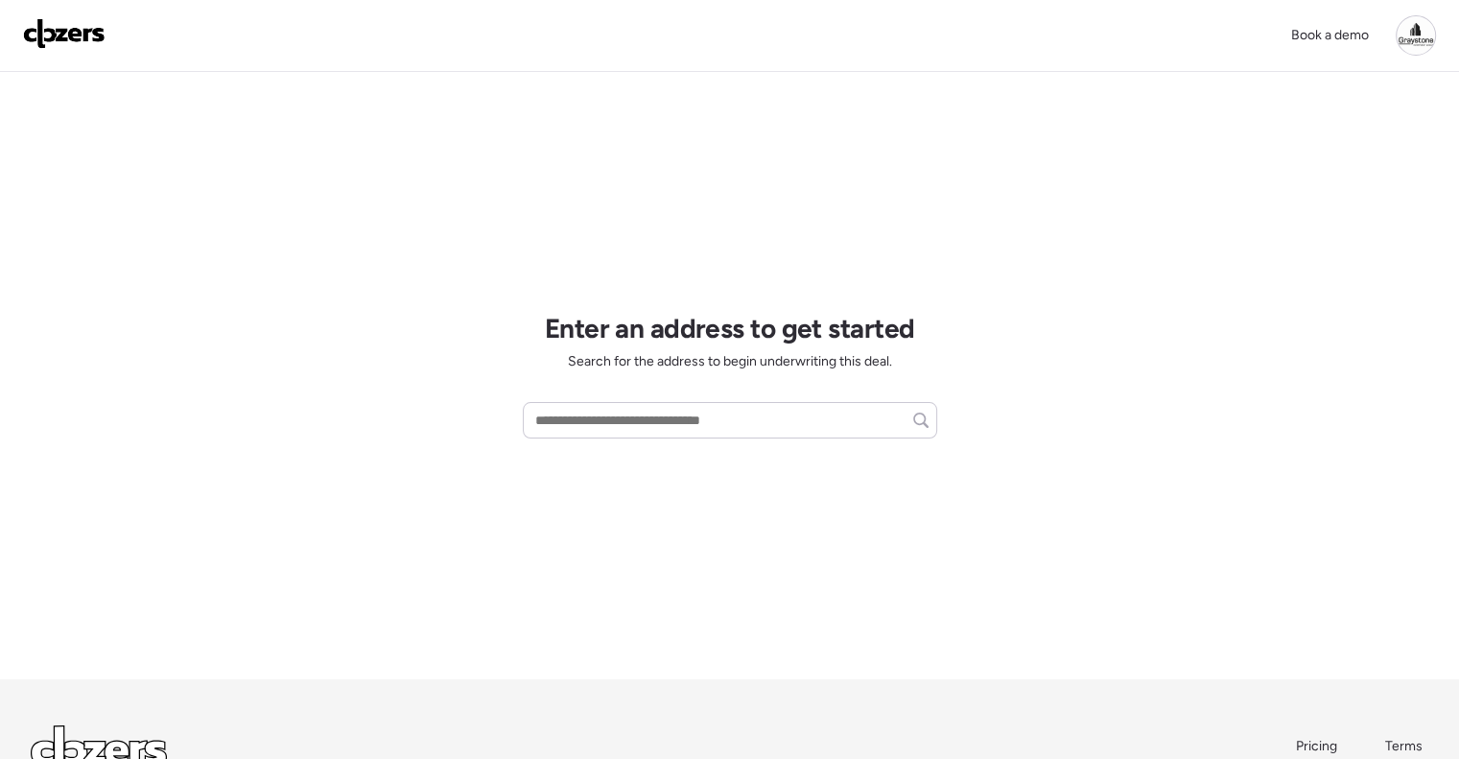
click at [690, 214] on div "Enter an address to get started Search for the address to begin underwriting th…" at bounding box center [730, 375] width 414 height 607
click at [671, 204] on div "Enter an address to get started Search for the address to begin underwriting th…" at bounding box center [730, 375] width 414 height 607
click at [598, 217] on div "Enter an address to get started Search for the address to begin underwriting th…" at bounding box center [730, 375] width 414 height 607
click at [776, 215] on div "Enter an address to get started Search for the address to begin underwriting th…" at bounding box center [730, 375] width 414 height 607
